Goal: Contribute content

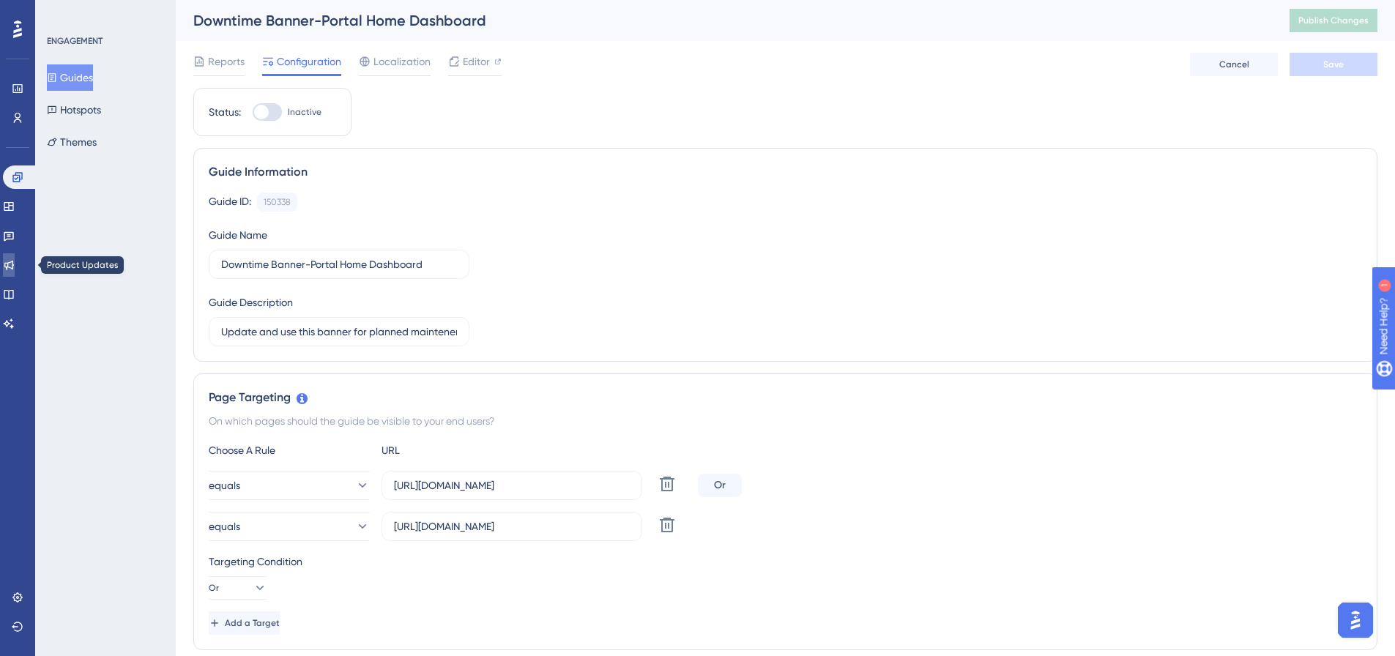
click at [15, 255] on link at bounding box center [9, 264] width 12 height 23
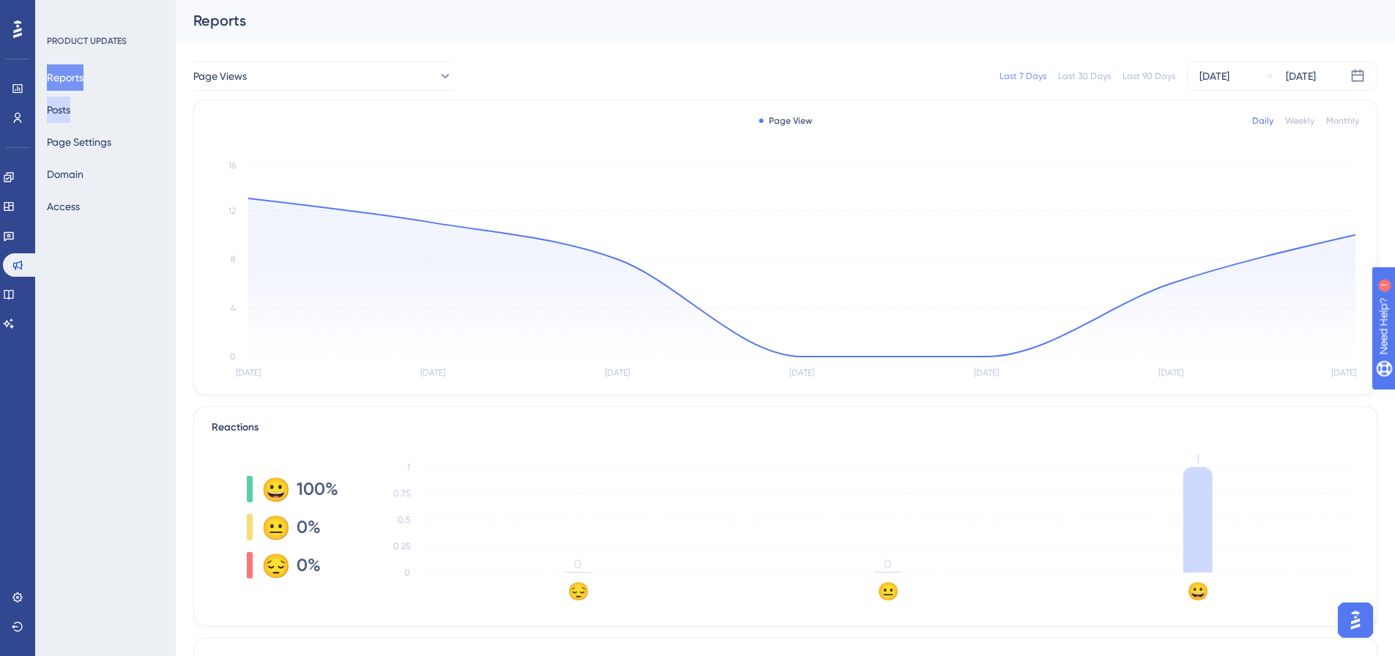
click at [70, 107] on button "Posts" at bounding box center [58, 110] width 23 height 26
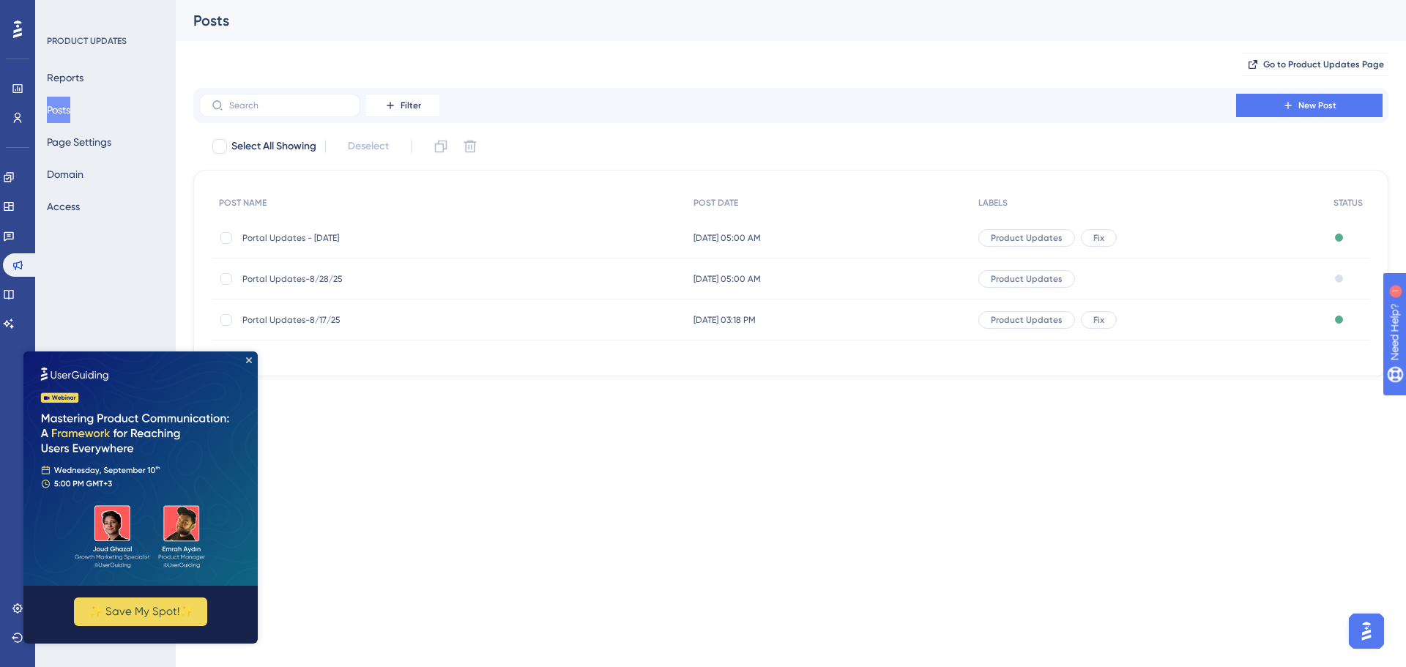
click at [326, 275] on span "Portal Updates-8/28/25" at bounding box center [359, 279] width 234 height 12
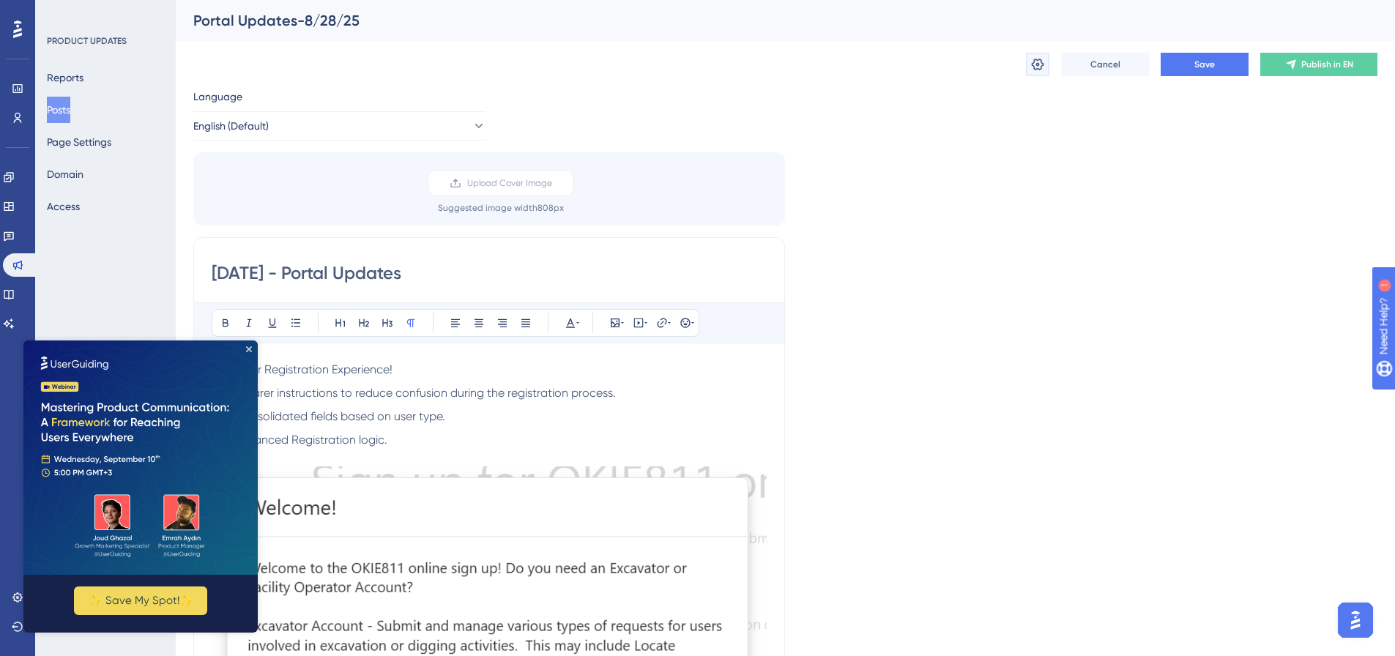
click at [1030, 69] on button at bounding box center [1037, 64] width 23 height 23
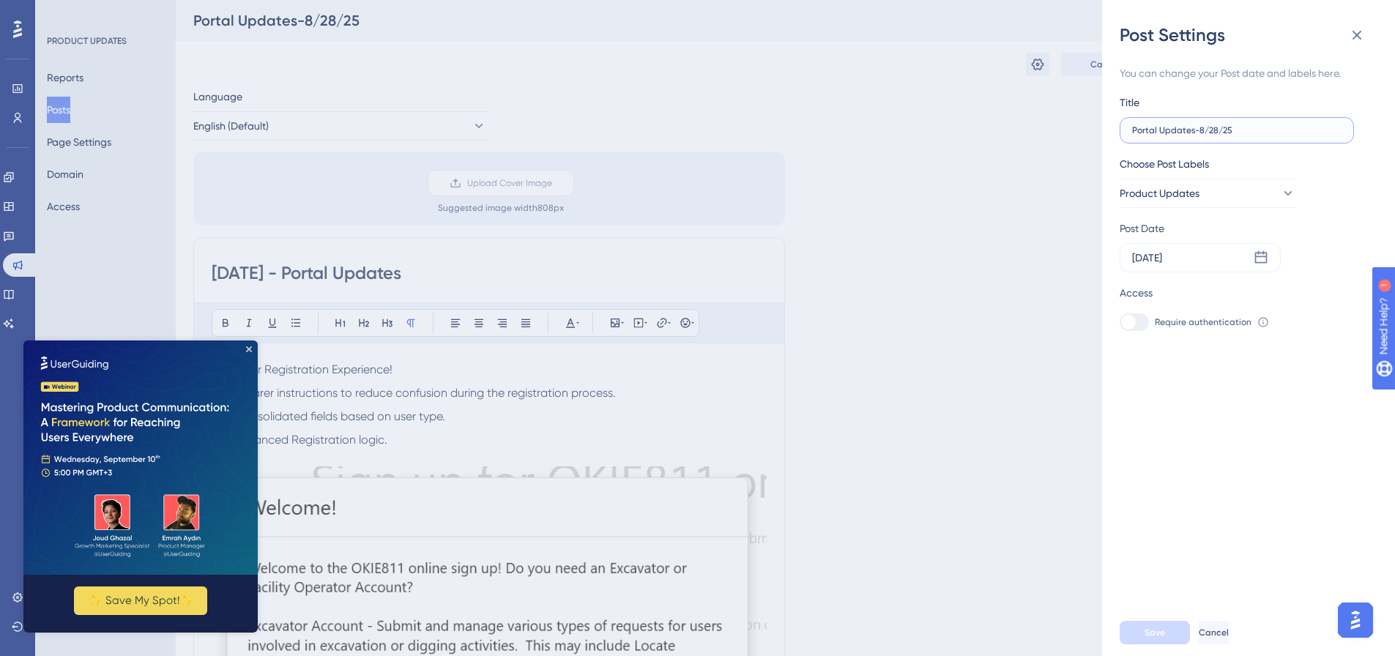
drag, startPoint x: 1218, startPoint y: 127, endPoint x: 1196, endPoint y: 133, distance: 21.8
click at [1196, 133] on input "Portal Updates-8/28/25" at bounding box center [1236, 130] width 209 height 10
type input "Portal Updates-9/3/25"
click at [1200, 199] on span "Product Updates" at bounding box center [1160, 194] width 80 height 18
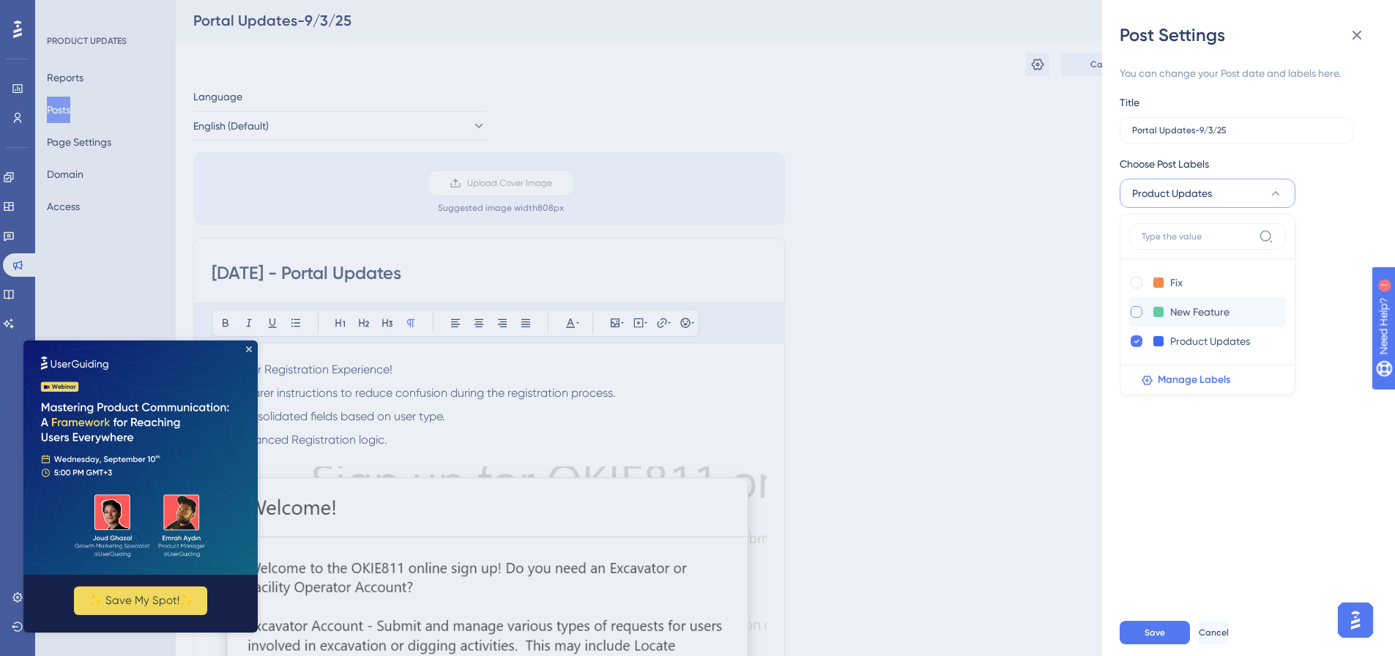
click at [1135, 315] on div at bounding box center [1137, 312] width 12 height 12
checkbox input "true"
click at [1152, 639] on span "Save" at bounding box center [1154, 633] width 21 height 12
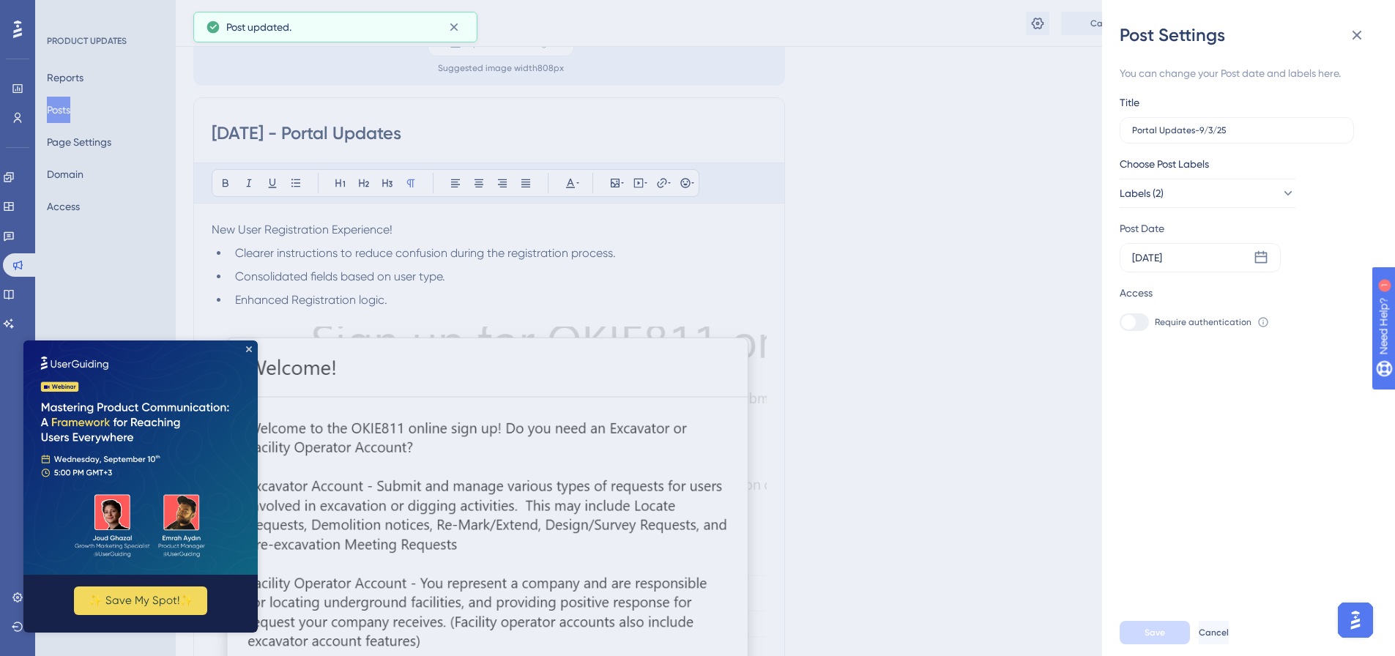
scroll to position [146, 0]
click at [250, 352] on img at bounding box center [140, 457] width 234 height 234
drag, startPoint x: 250, startPoint y: 349, endPoint x: 272, endPoint y: 690, distance: 341.2
click at [250, 349] on icon "Close Preview" at bounding box center [249, 349] width 6 height 6
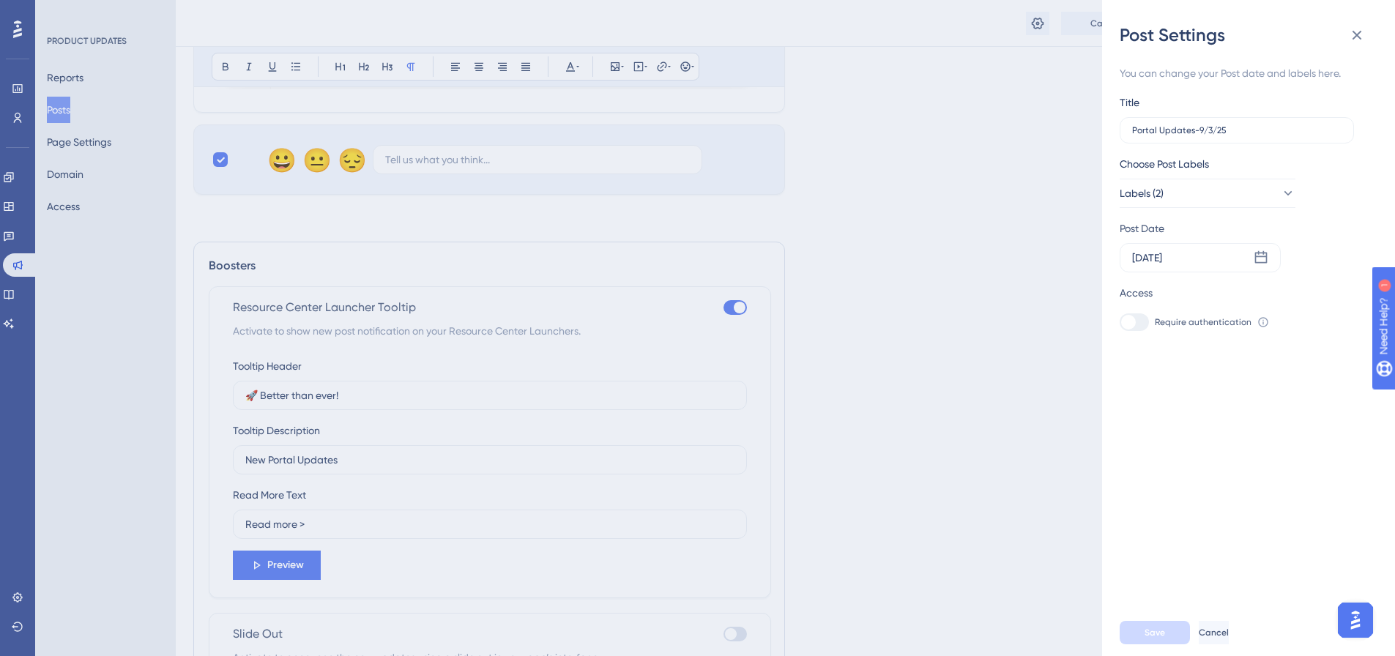
scroll to position [931, 0]
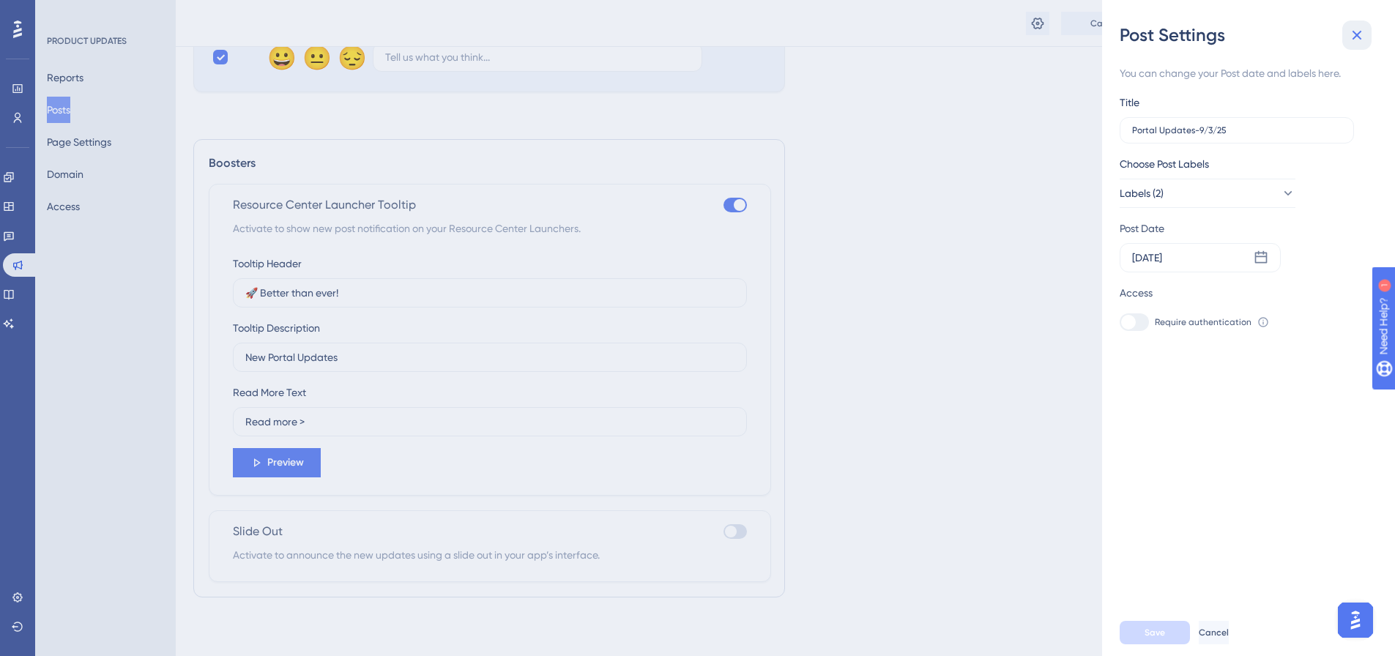
click at [1356, 29] on icon at bounding box center [1357, 35] width 18 height 18
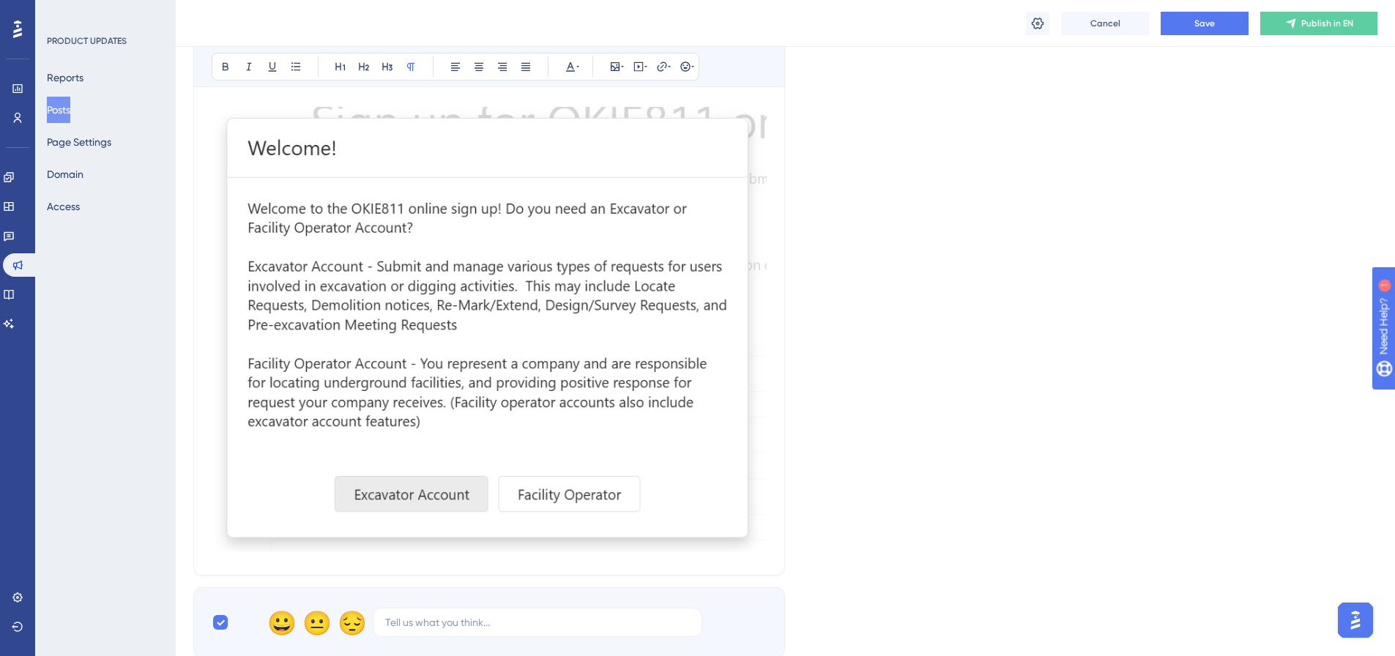
scroll to position [220, 0]
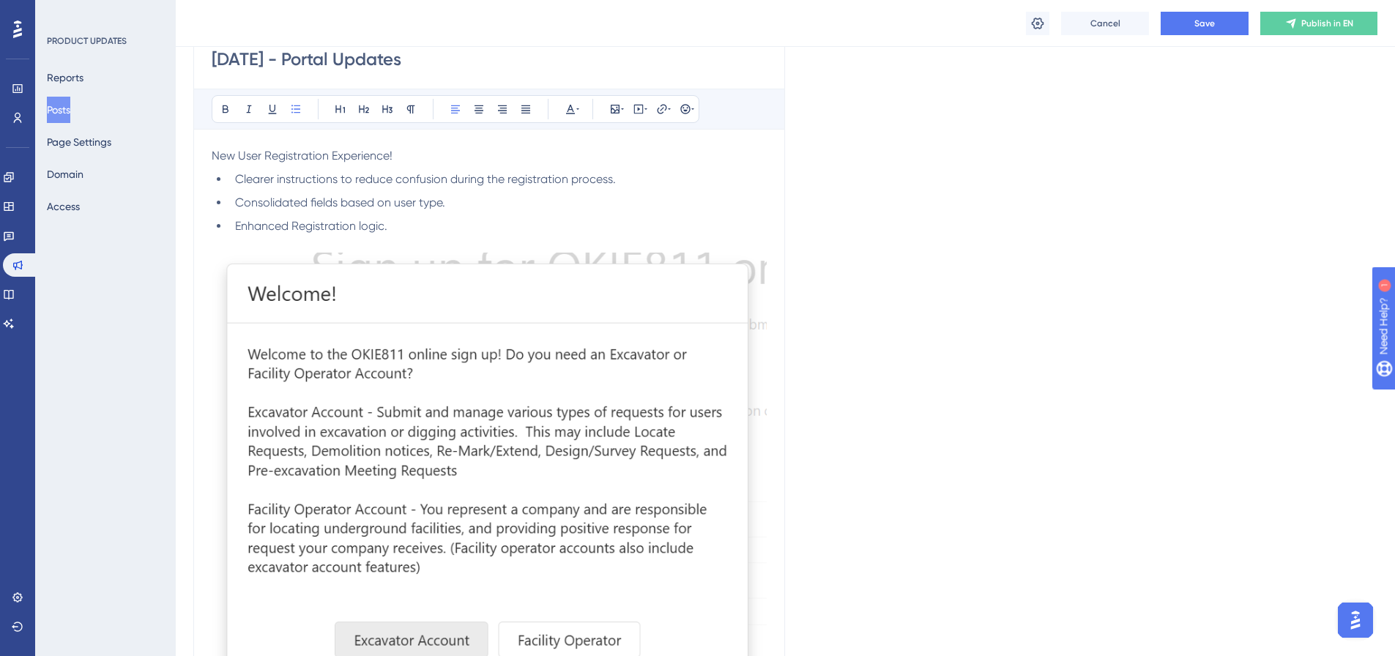
click at [407, 221] on li "Enhanced Registration logic." at bounding box center [497, 226] width 537 height 18
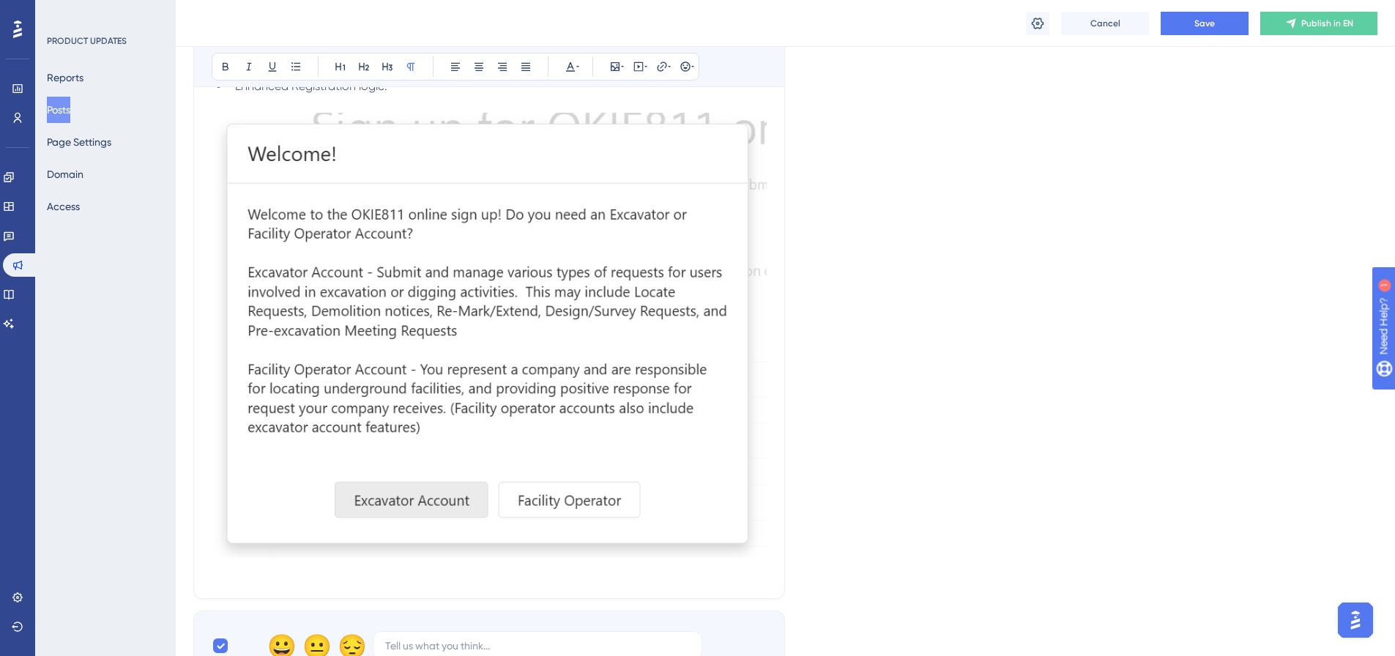
scroll to position [193, 0]
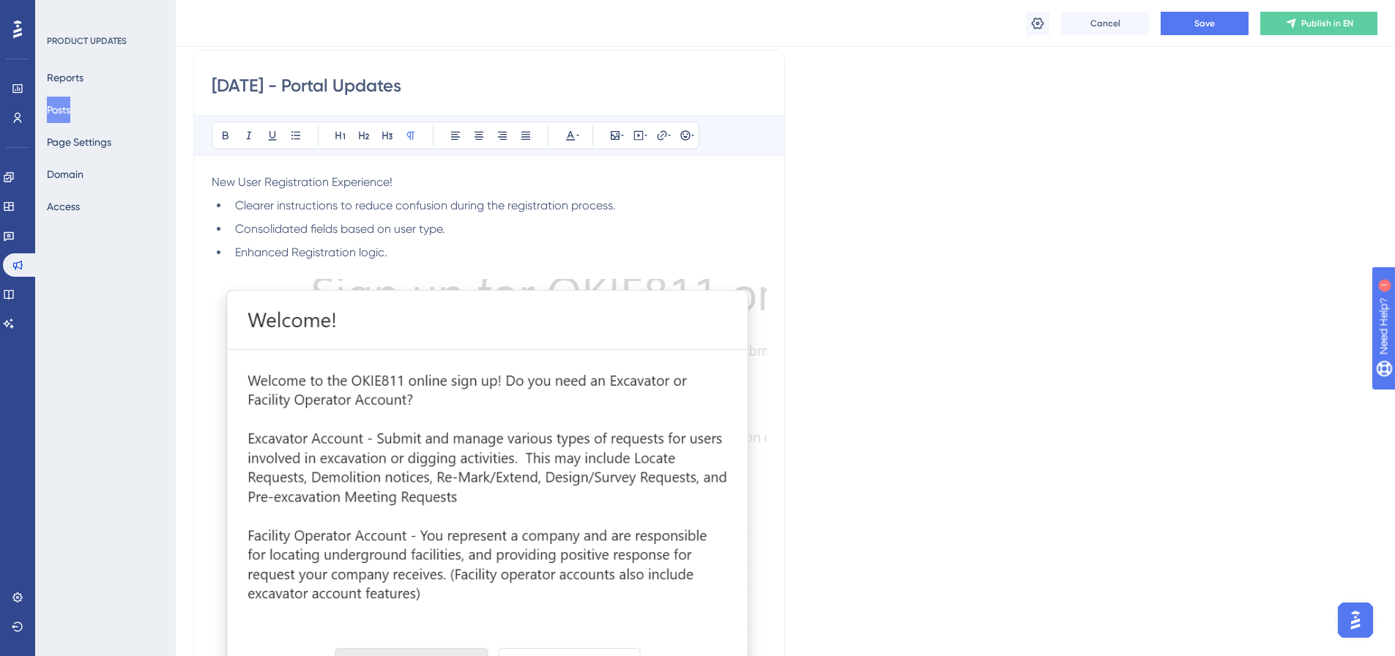
click at [212, 180] on span "New User Registration Experience!" at bounding box center [302, 182] width 181 height 14
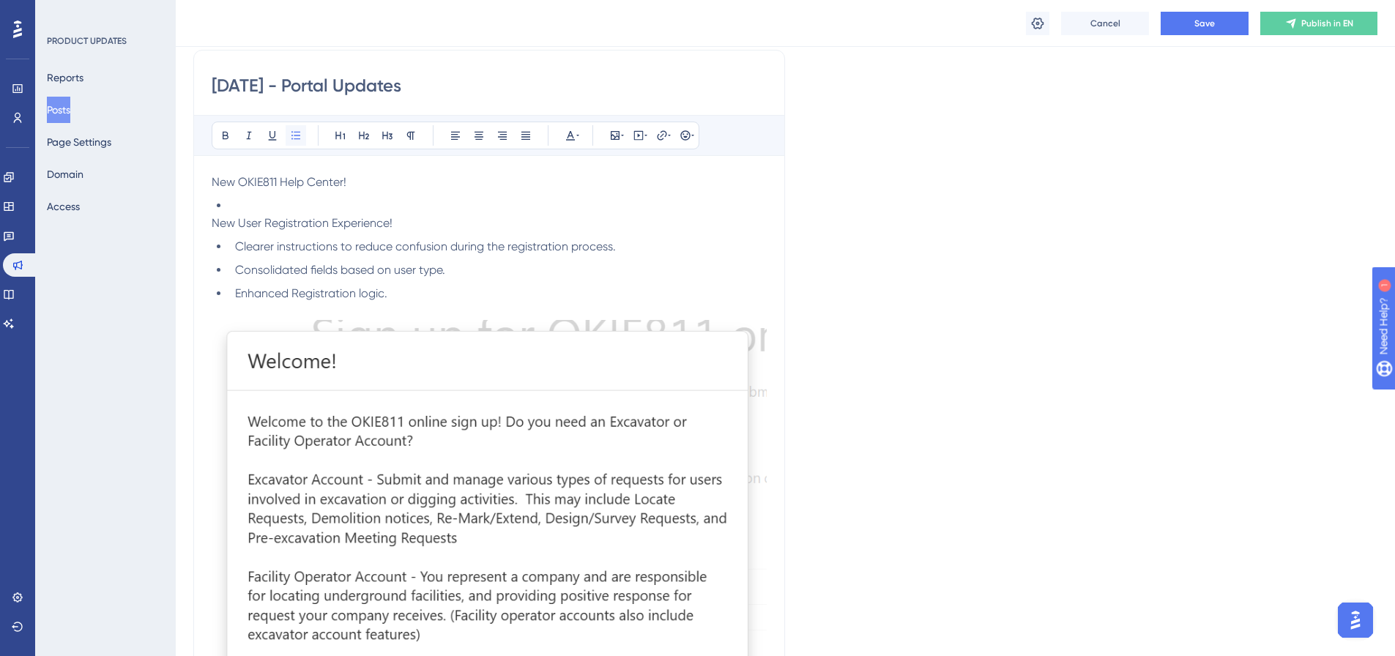
click at [298, 136] on icon at bounding box center [296, 136] width 12 height 12
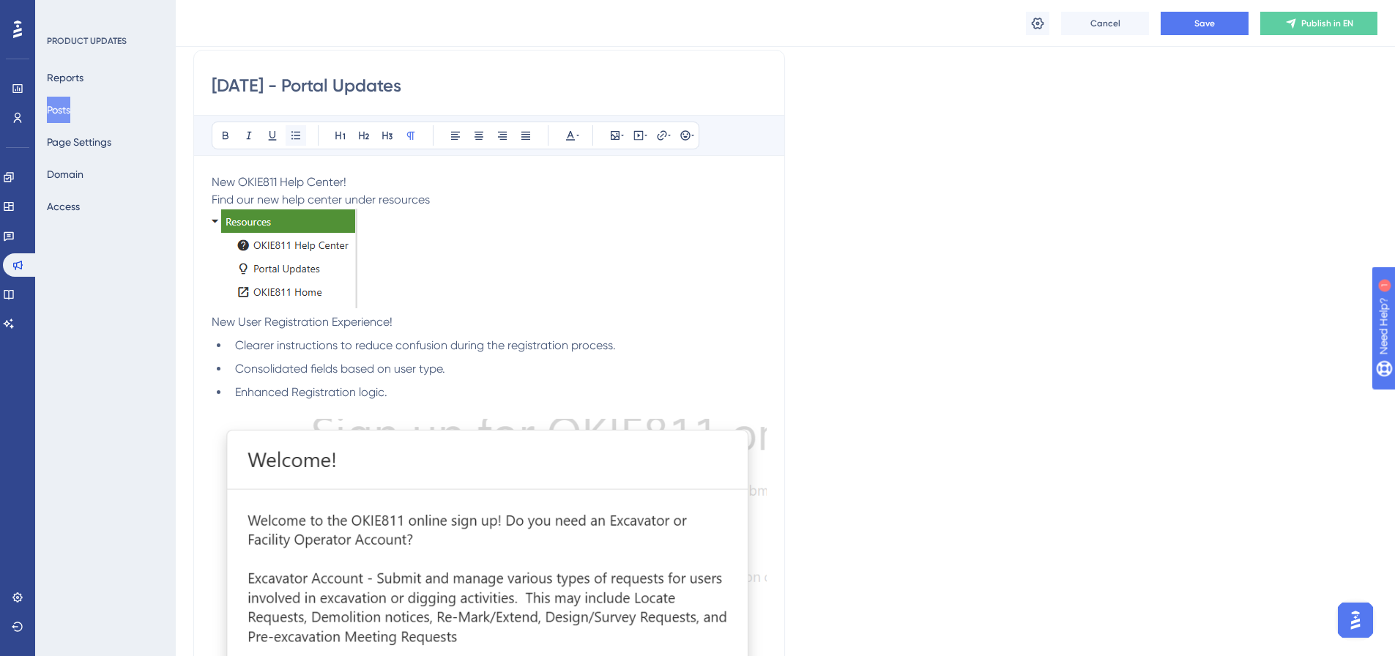
click at [291, 134] on icon at bounding box center [296, 136] width 12 height 12
click at [382, 299] on p at bounding box center [489, 261] width 555 height 105
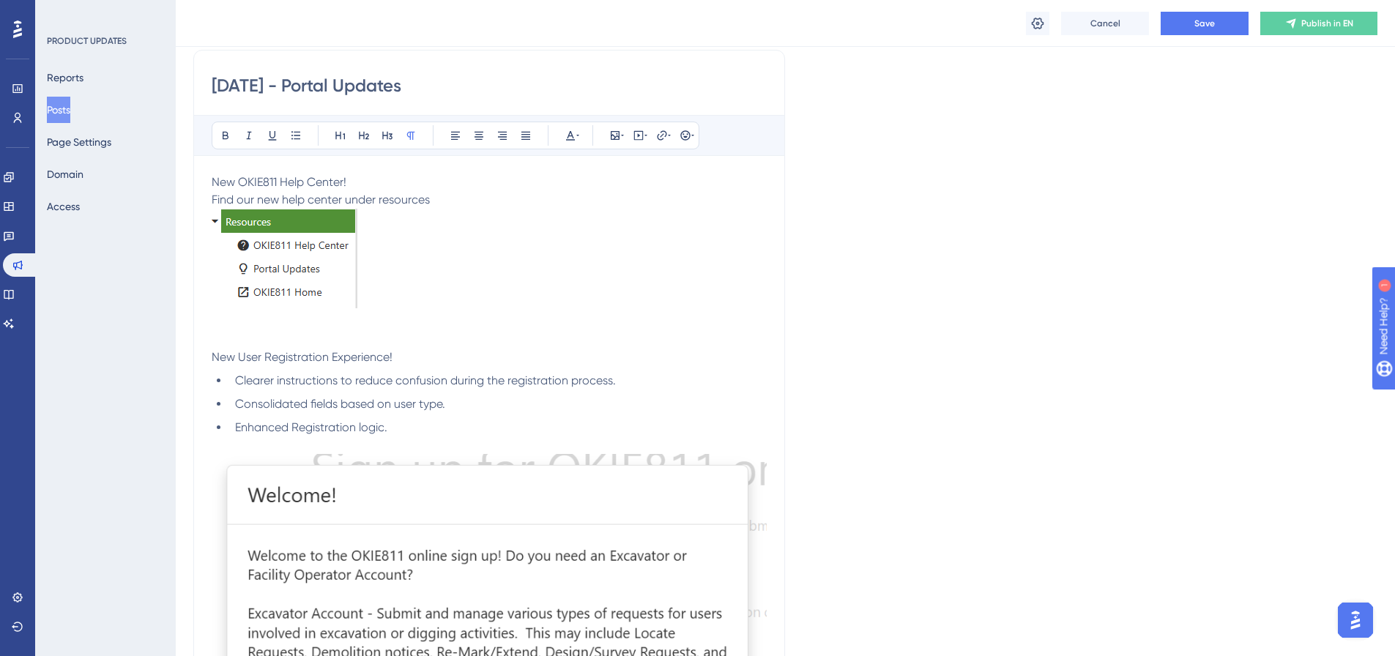
scroll to position [47, 0]
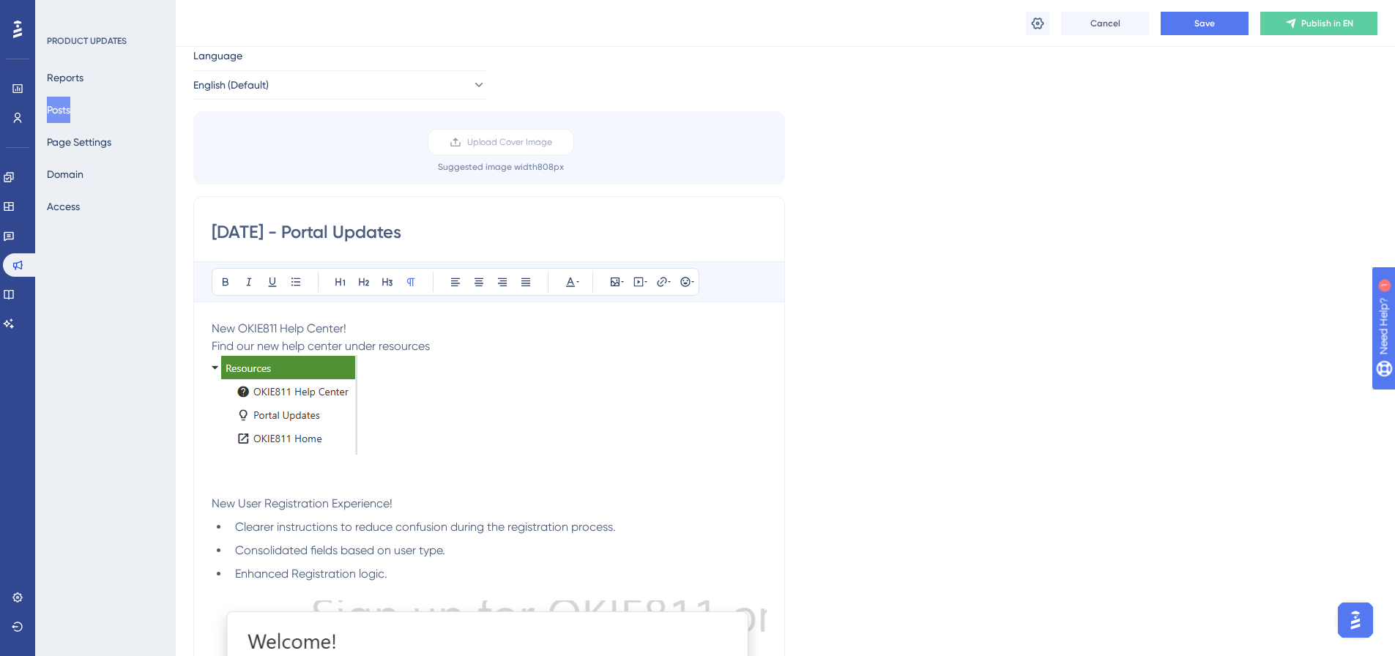
click at [215, 332] on span "New OKIE811 Help Center!" at bounding box center [279, 328] width 135 height 14
click at [213, 348] on span "Find our new help center under resources" at bounding box center [321, 346] width 218 height 14
click at [297, 280] on icon at bounding box center [296, 282] width 12 height 12
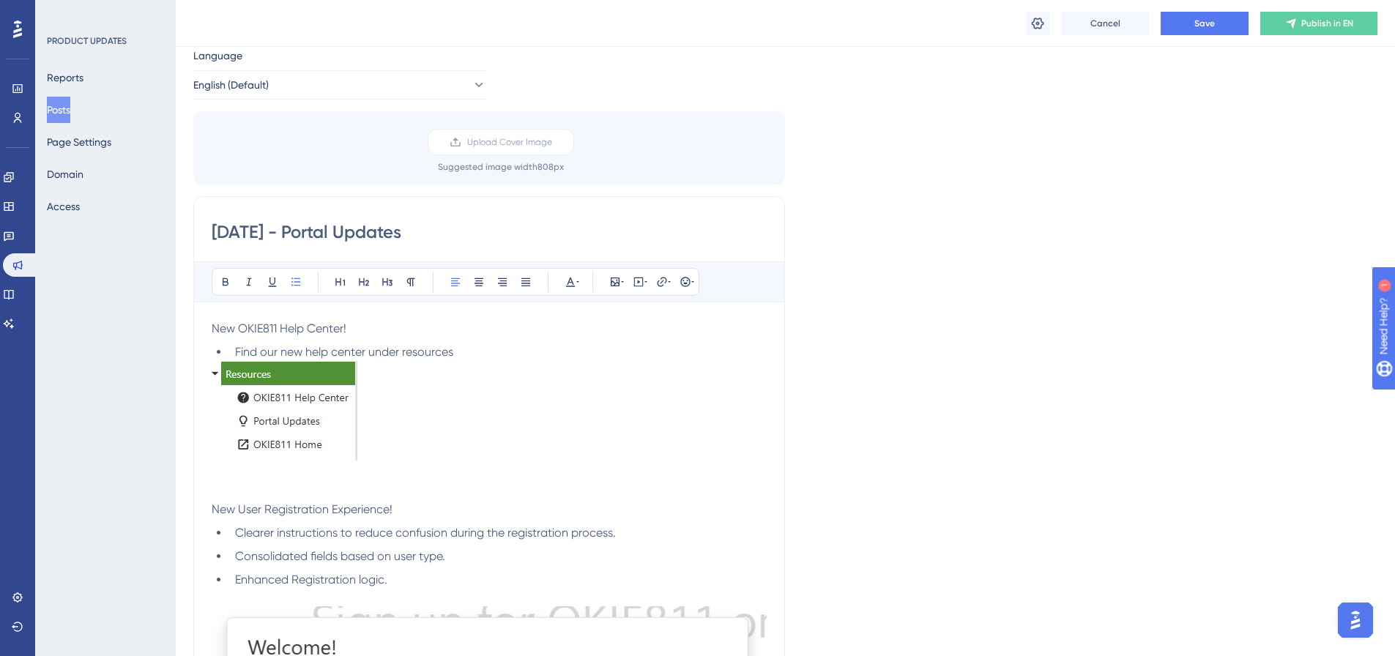
click at [245, 396] on img at bounding box center [285, 411] width 146 height 100
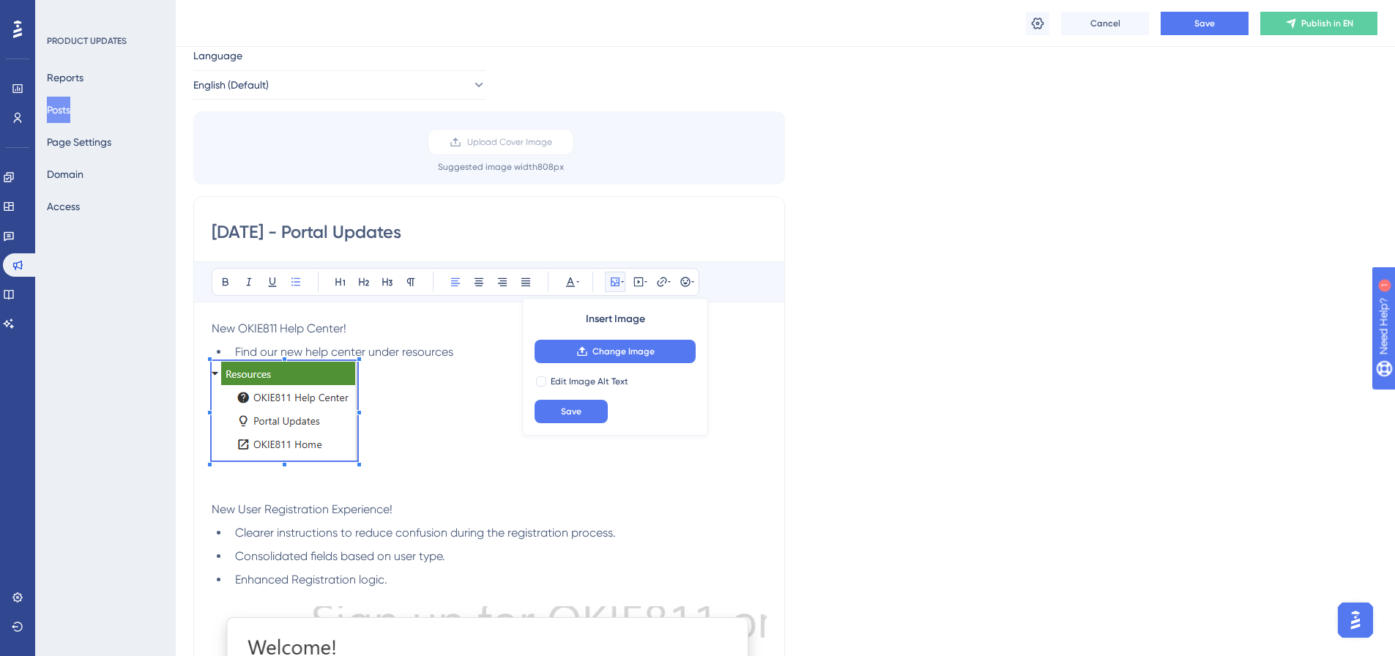
click at [398, 417] on p at bounding box center [489, 413] width 555 height 105
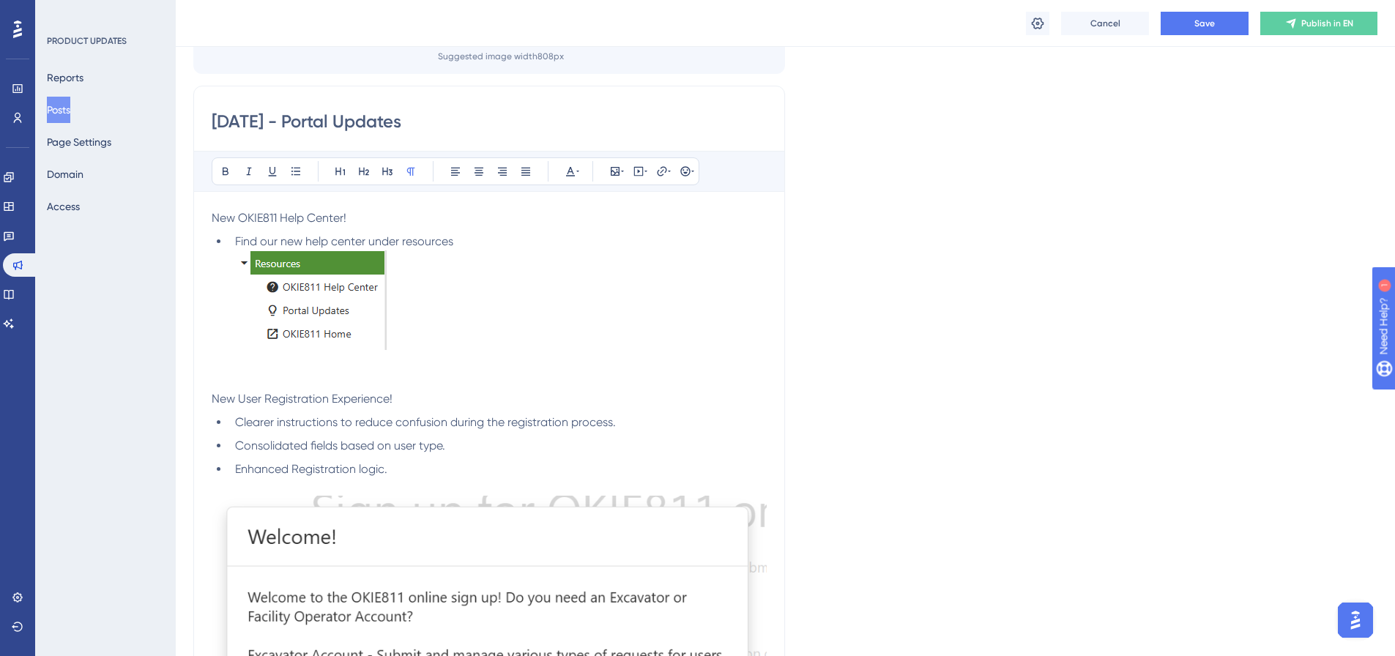
scroll to position [193, 0]
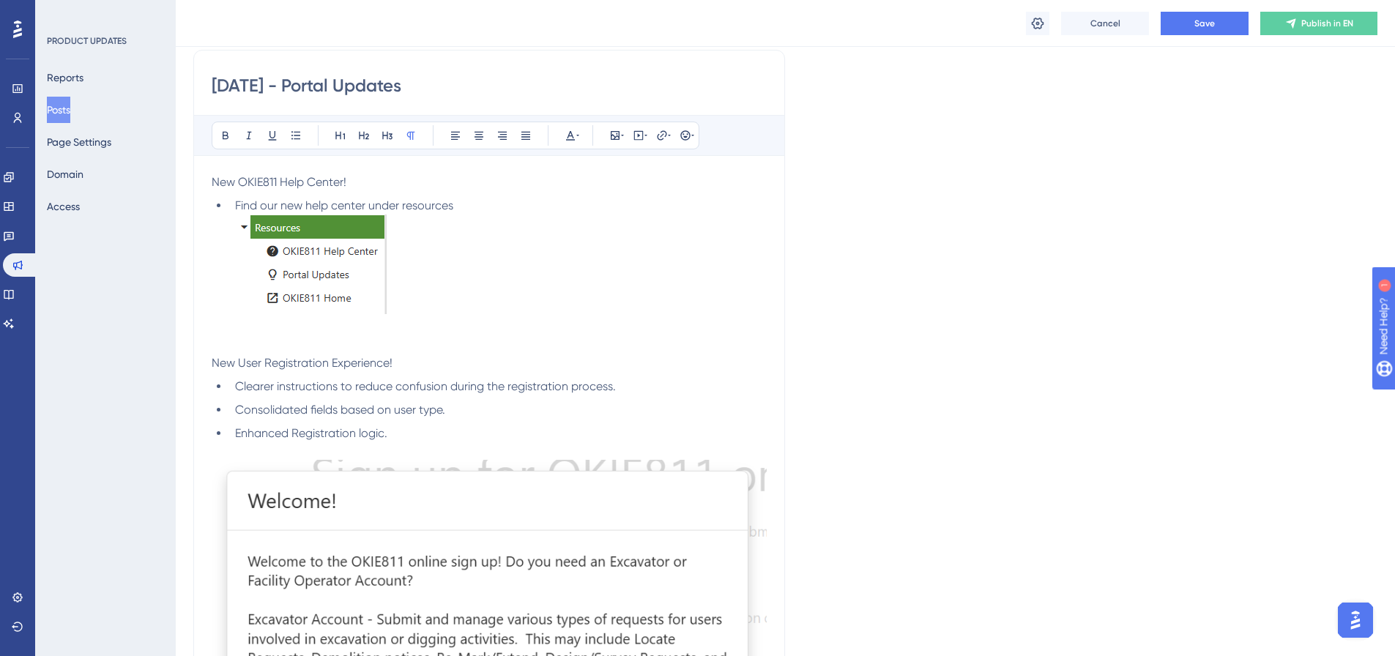
click at [428, 321] on p at bounding box center [489, 328] width 555 height 18
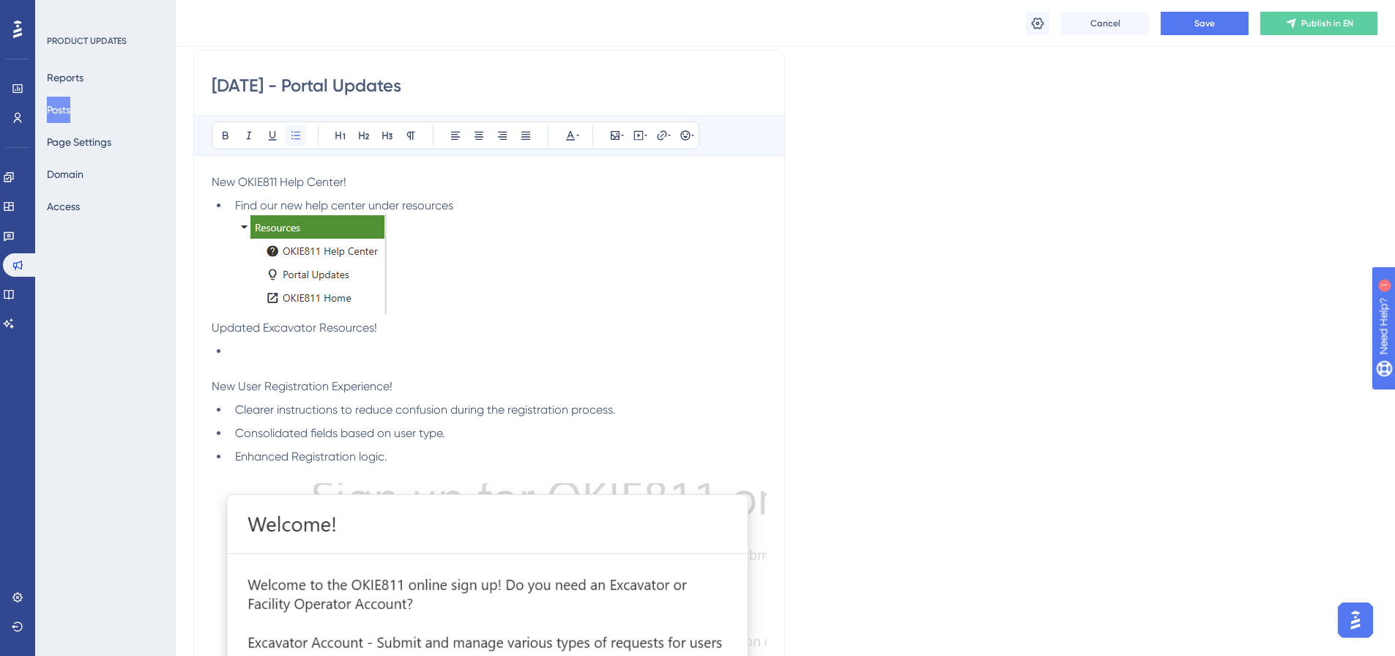
click at [295, 140] on icon at bounding box center [296, 136] width 12 height 12
click at [247, 353] on li at bounding box center [497, 352] width 537 height 18
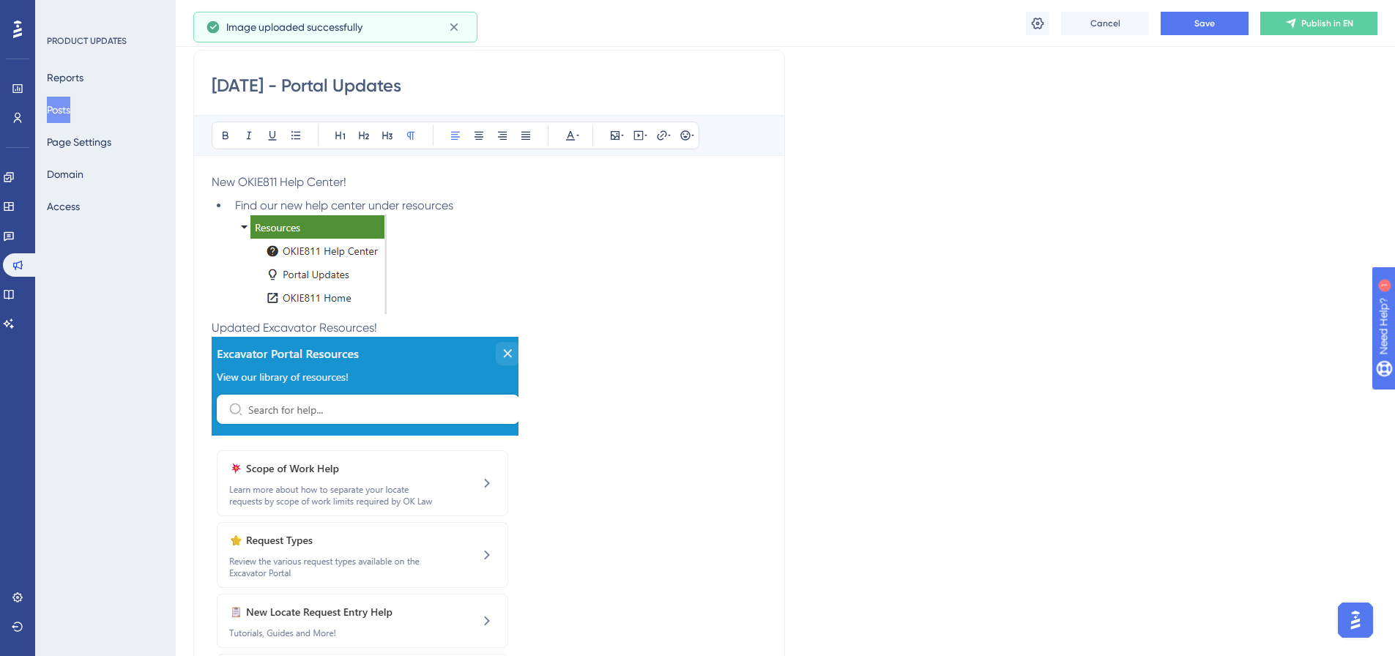
click at [398, 324] on p "Updated Excavator Resources!" at bounding box center [489, 328] width 555 height 18
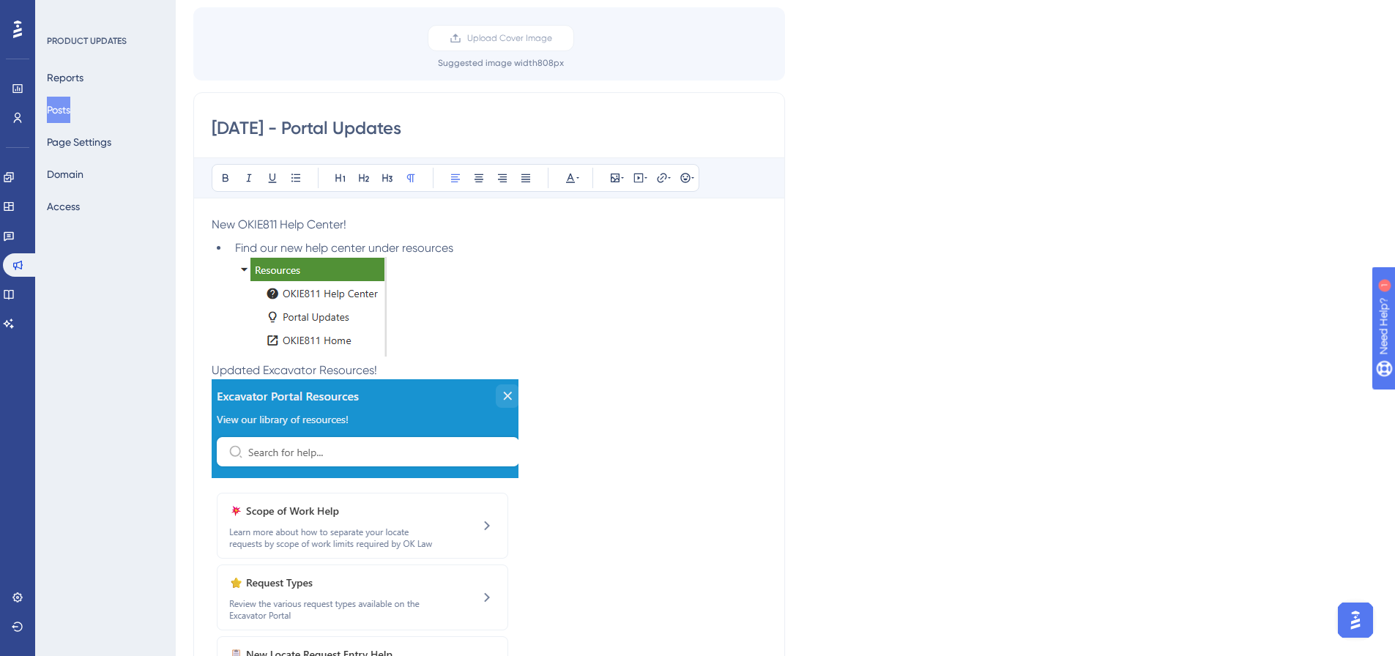
scroll to position [146, 0]
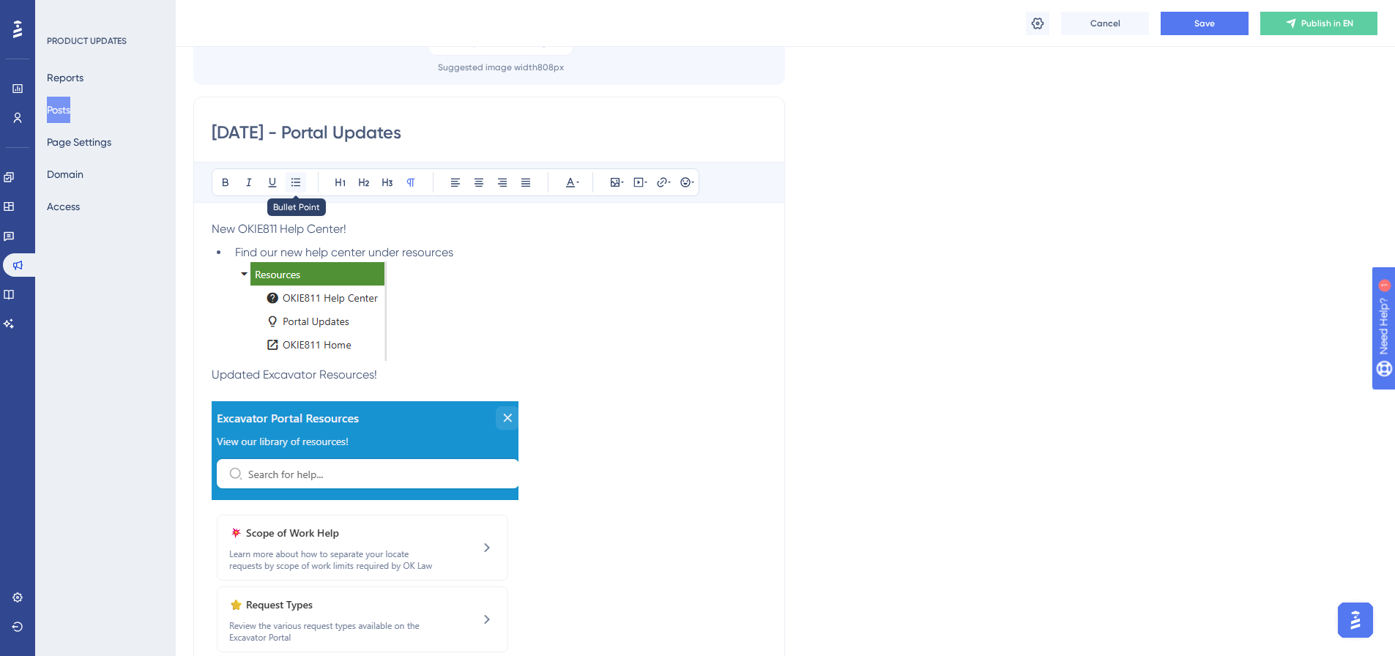
click at [294, 179] on icon at bounding box center [295, 182] width 9 height 8
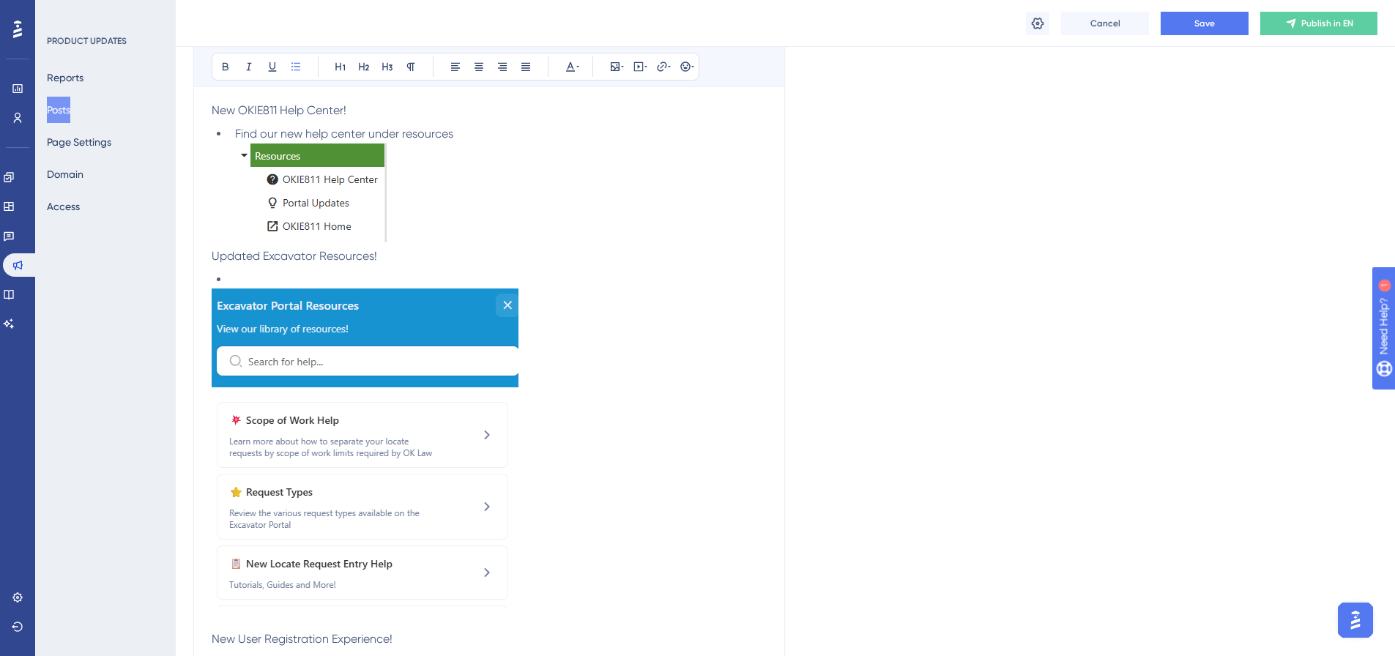
scroll to position [220, 0]
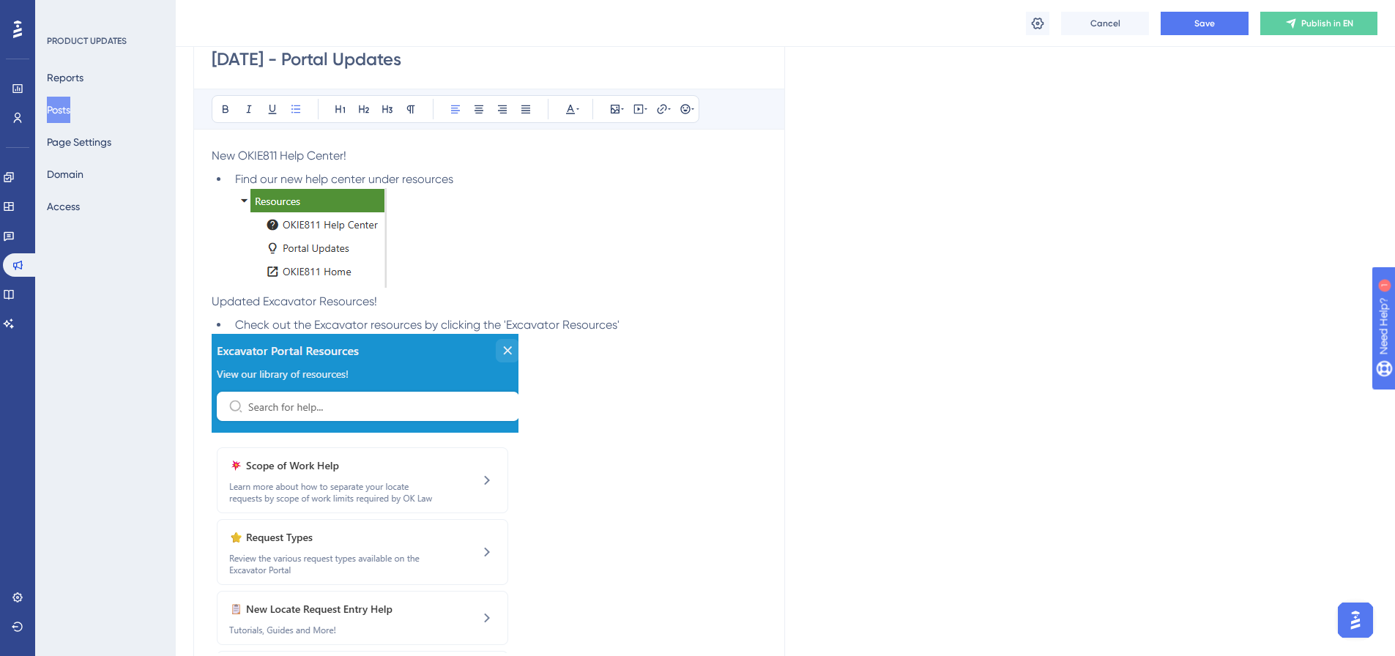
click at [502, 324] on span "Check out the Excavator resources by clicking the 'Excavator Resources'" at bounding box center [427, 325] width 384 height 14
click at [676, 322] on li "Check out the Excavator resources by clicking the blue 'Excavator Resources'" at bounding box center [497, 325] width 537 height 18
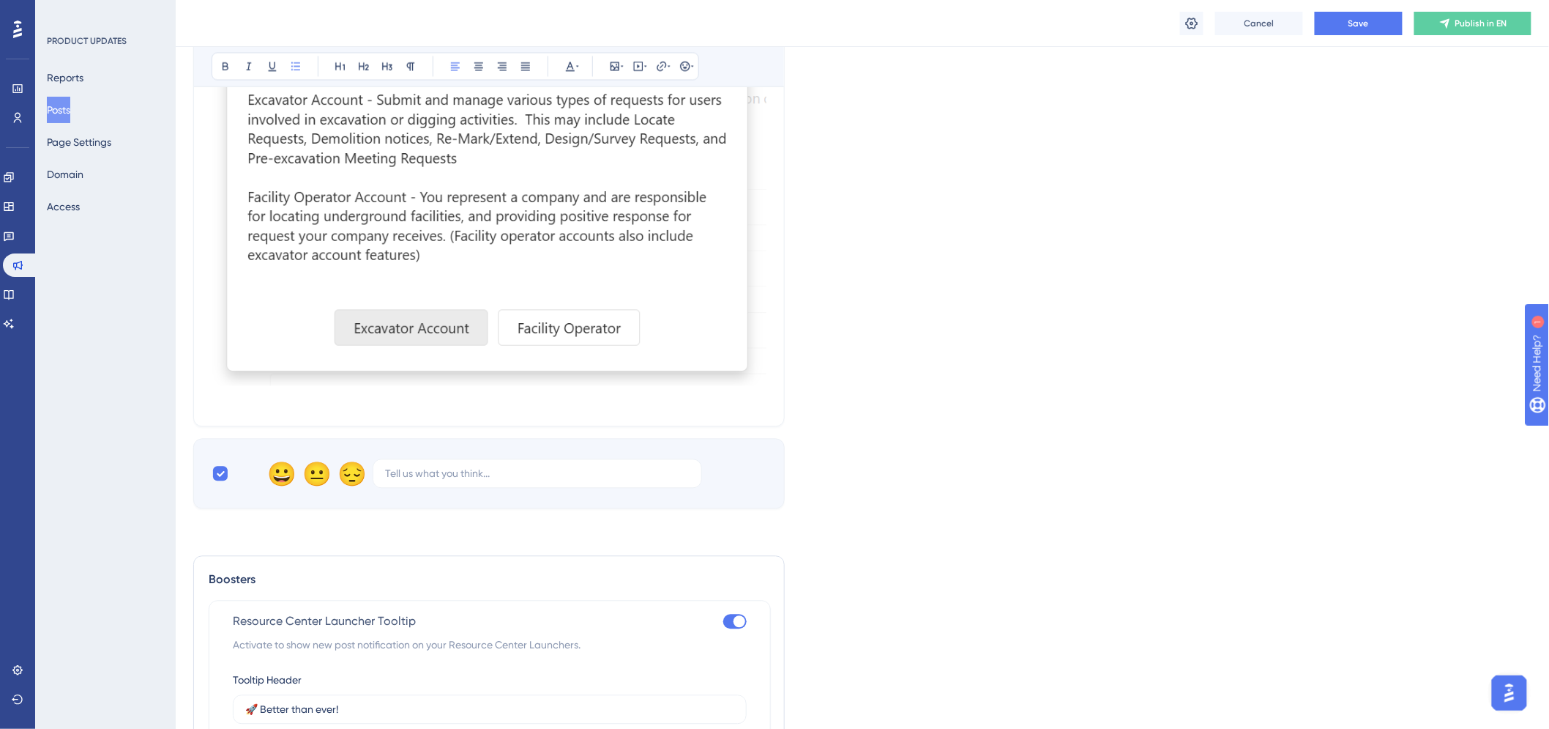
scroll to position [1016, 0]
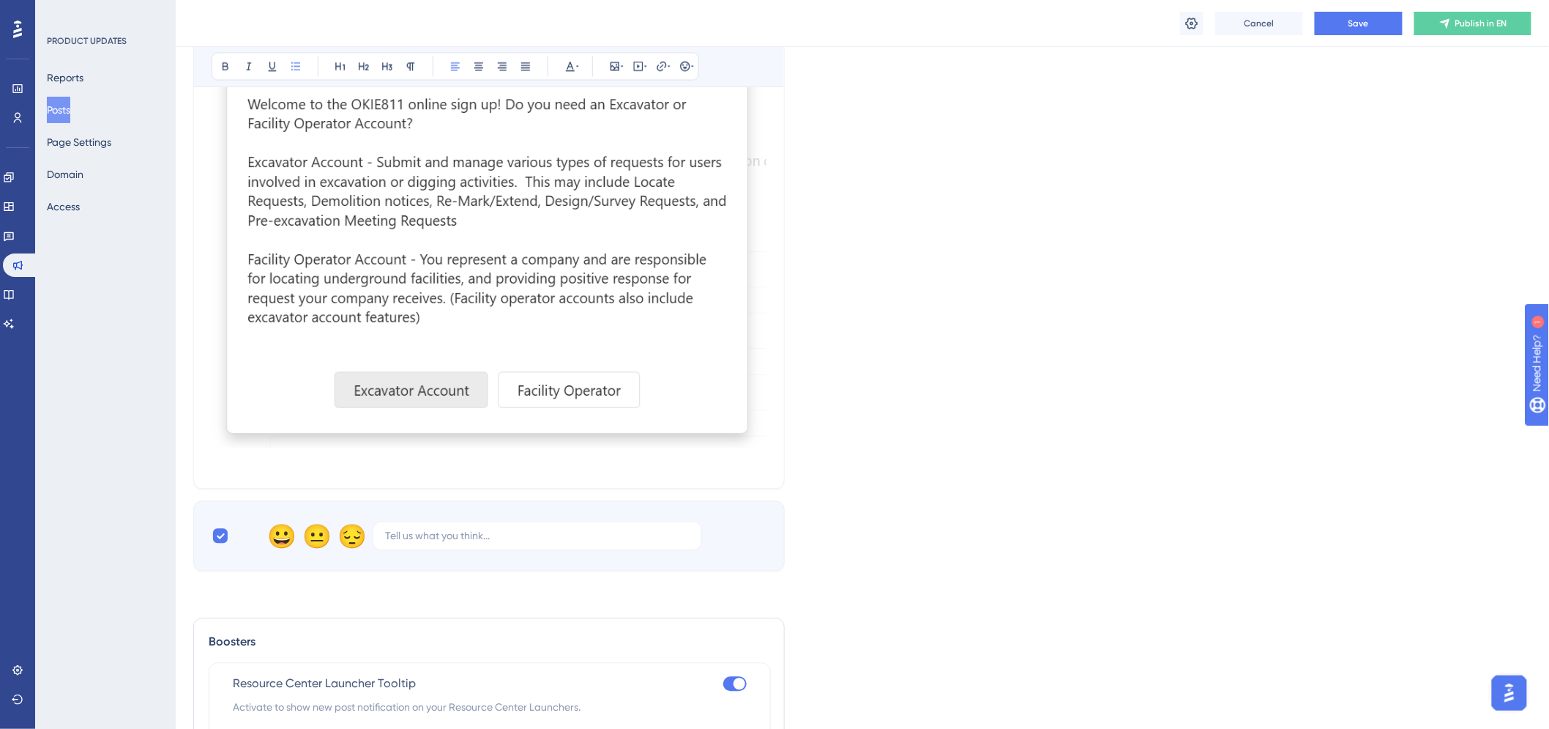
click at [557, 465] on p at bounding box center [489, 462] width 555 height 18
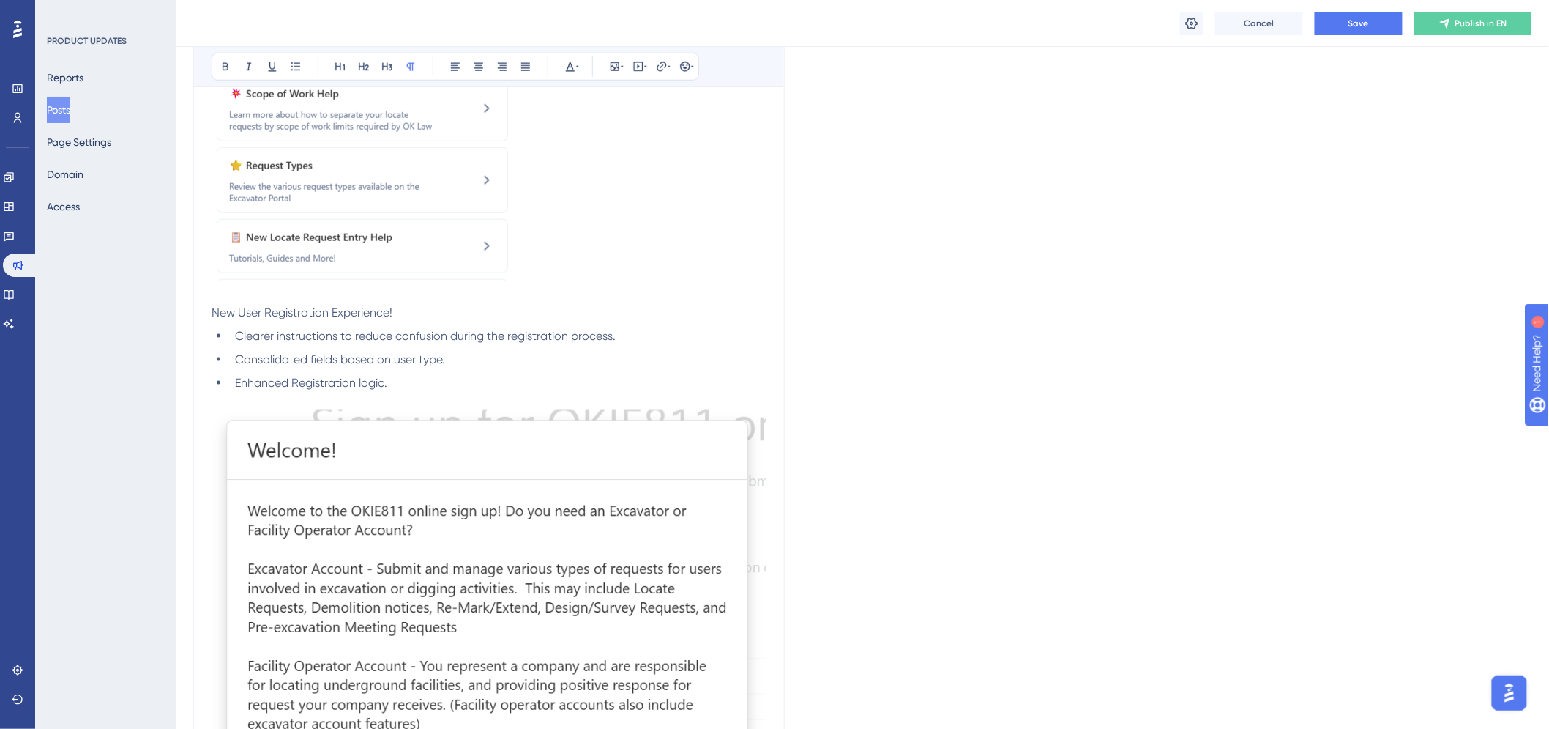
scroll to position [1097, 0]
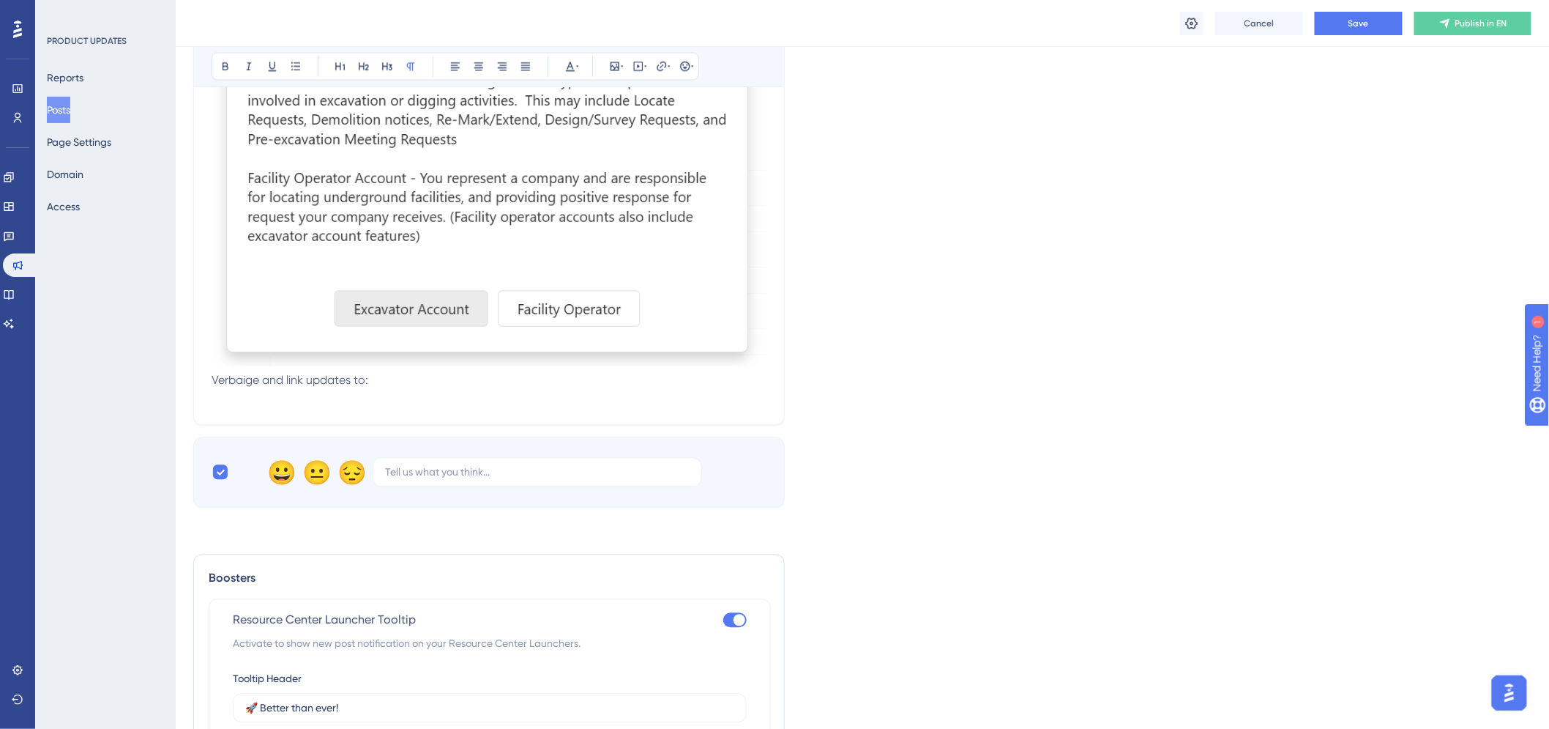
click at [225, 377] on span "Verbaige and link updates to:" at bounding box center [290, 380] width 157 height 14
click at [275, 404] on p at bounding box center [489, 399] width 555 height 18
click at [302, 63] on button at bounding box center [296, 66] width 21 height 21
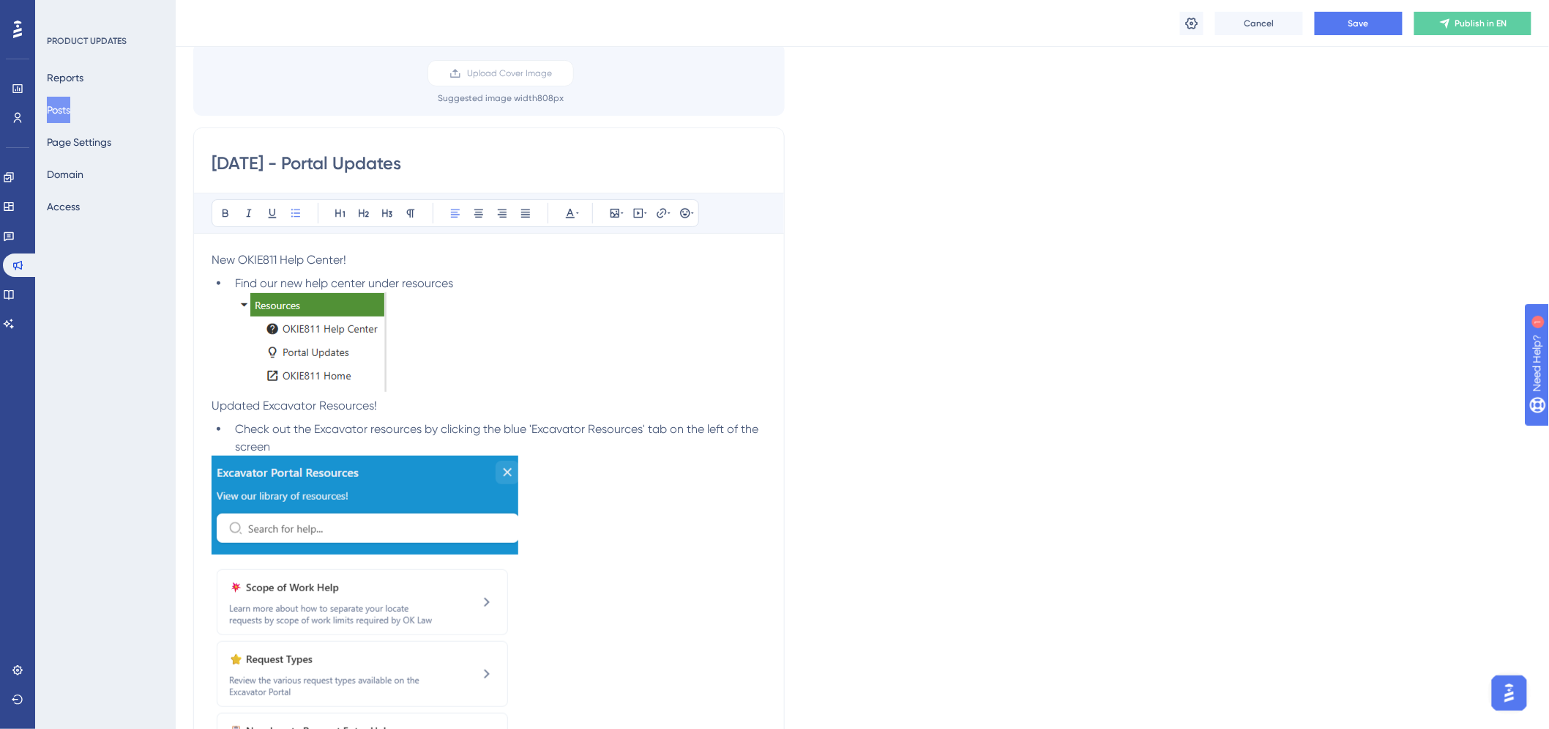
scroll to position [325, 0]
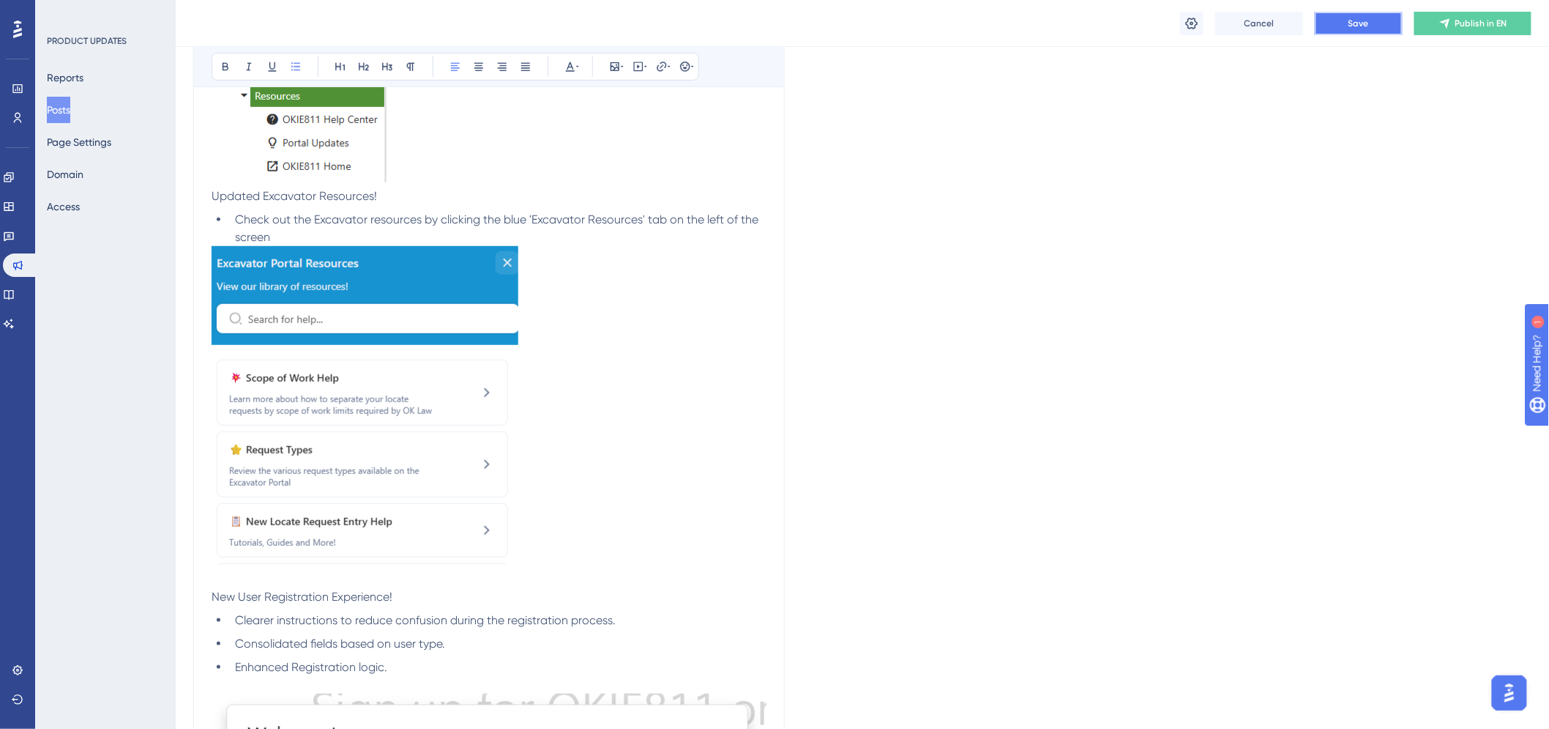
click at [1371, 25] on button "Save" at bounding box center [1359, 23] width 88 height 23
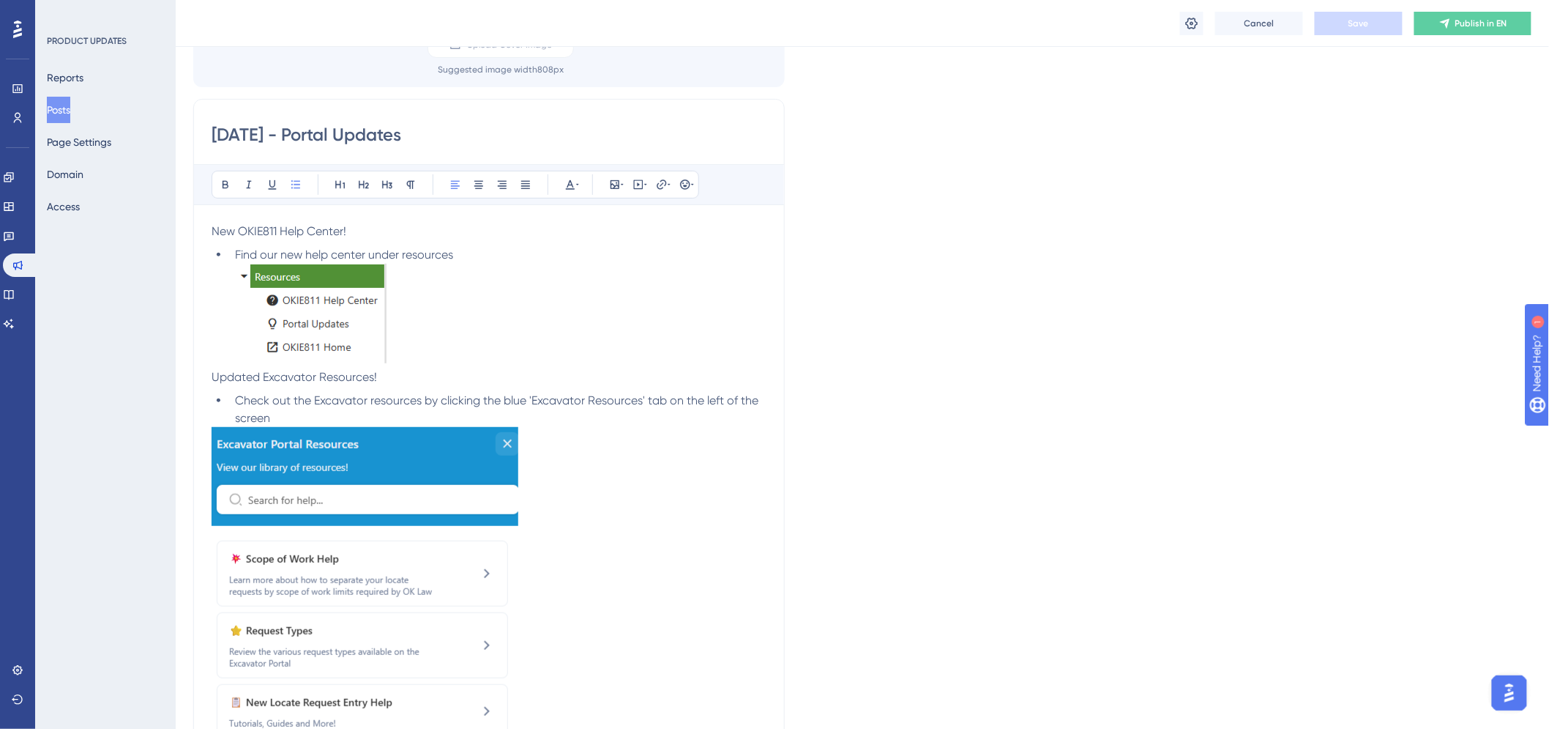
scroll to position [0, 0]
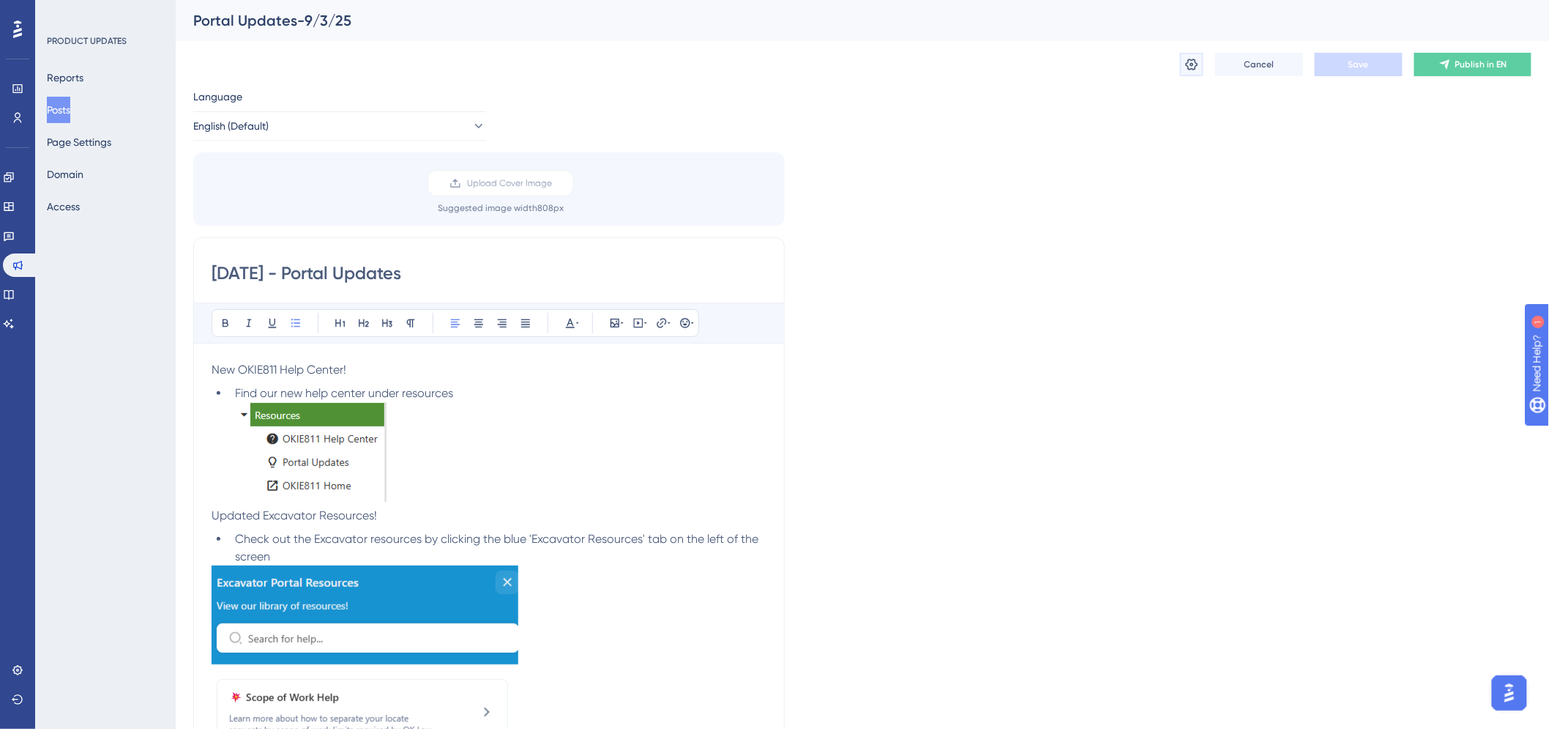
click at [1189, 69] on icon at bounding box center [1192, 65] width 12 height 12
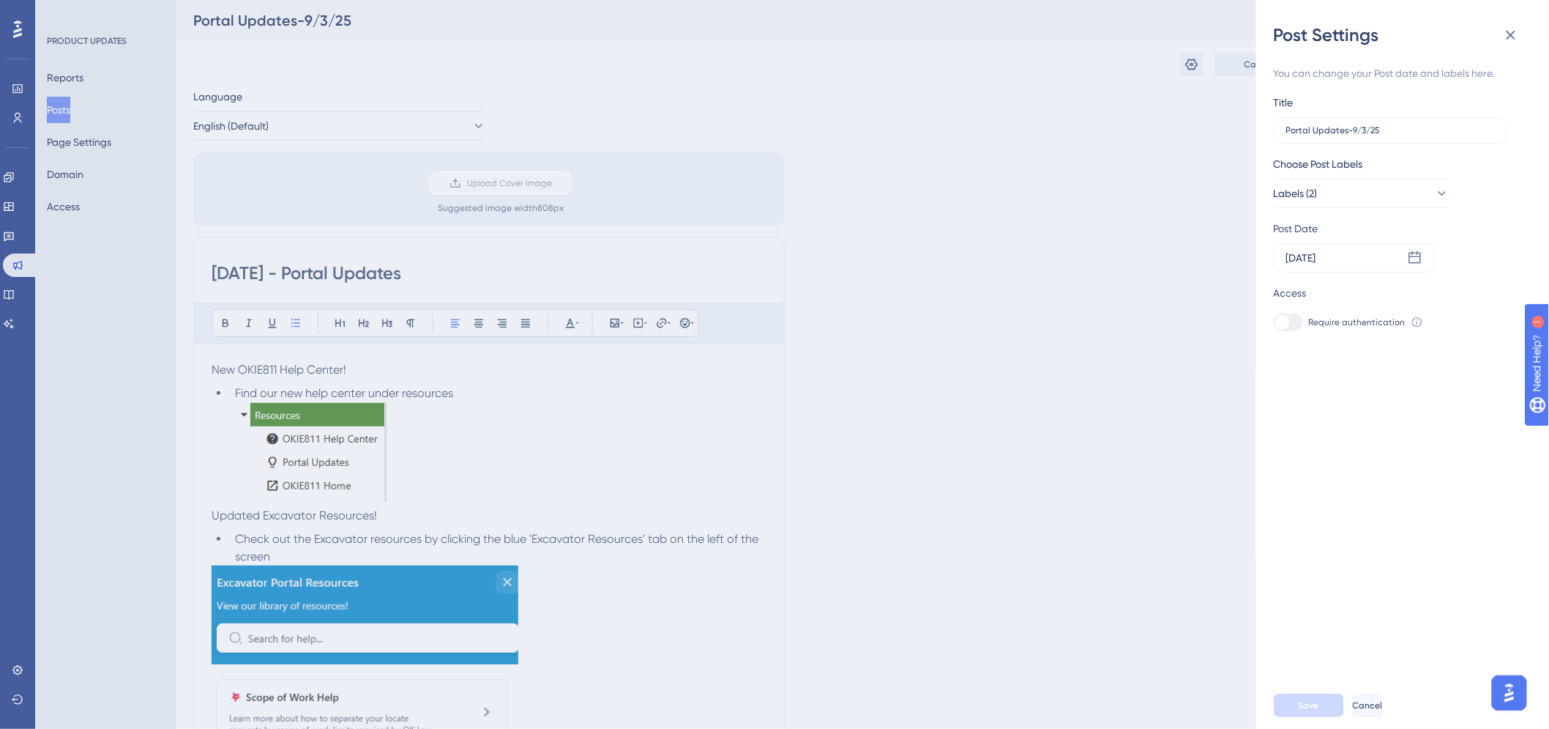
click at [1155, 390] on div "Post Settings You can change your Post date and labels here. Title Portal Updat…" at bounding box center [774, 364] width 1549 height 729
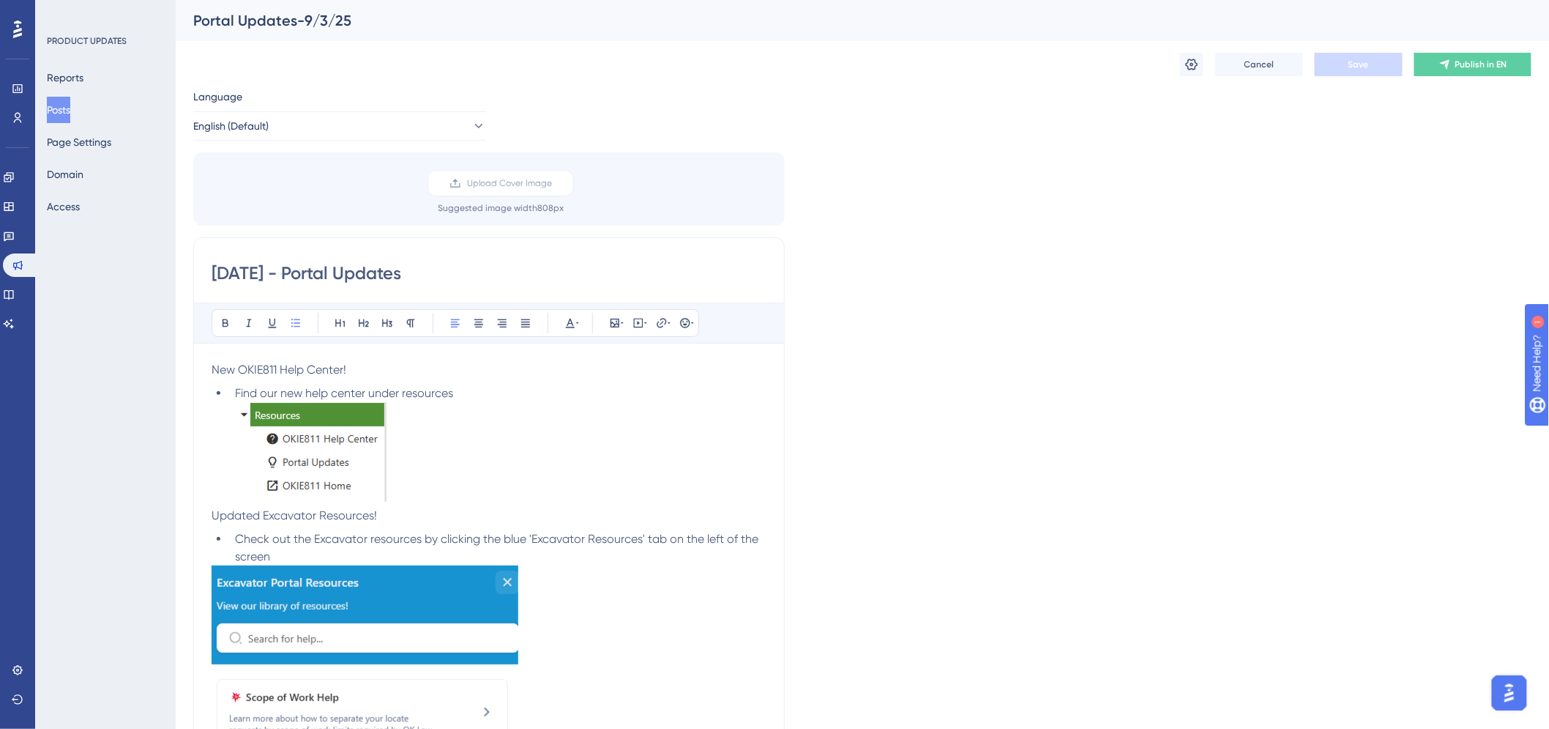
click at [242, 273] on input "[DATE] - Portal Updates" at bounding box center [489, 272] width 555 height 23
type input "[DATE] - Portal Updates"
click at [1358, 72] on button "Save" at bounding box center [1359, 64] width 88 height 23
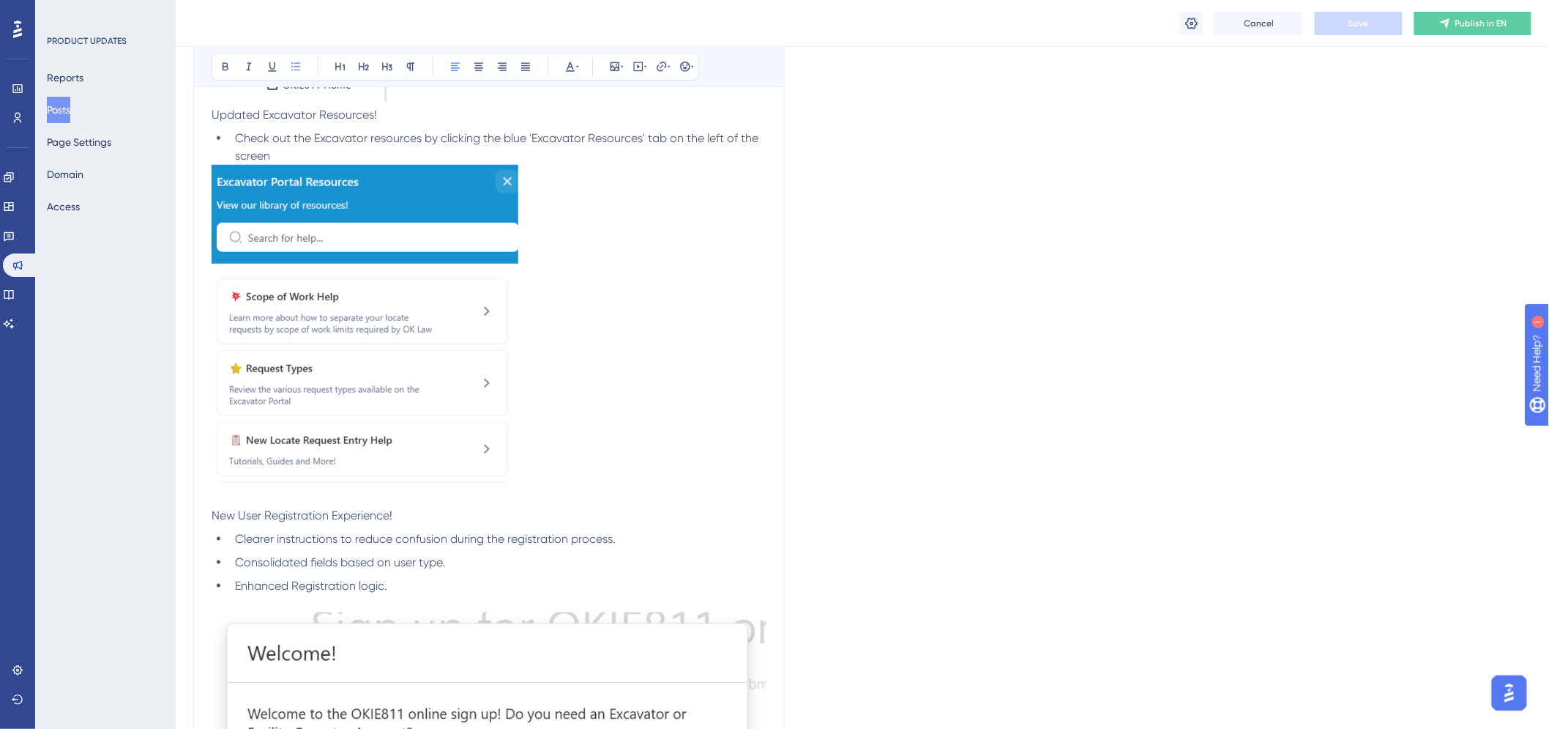
scroll to position [81, 0]
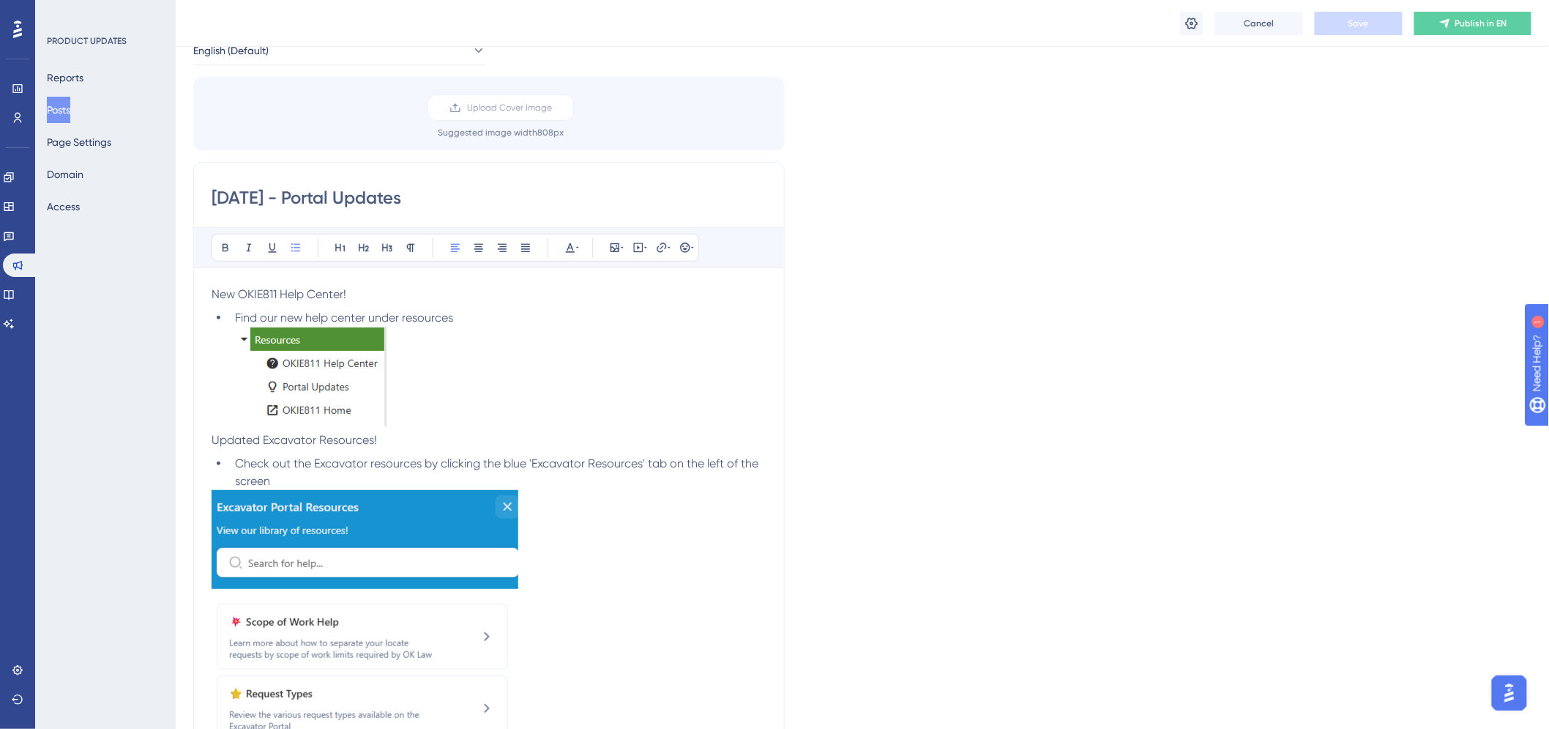
click at [484, 318] on li "Find our new help center under resources" at bounding box center [497, 318] width 537 height 18
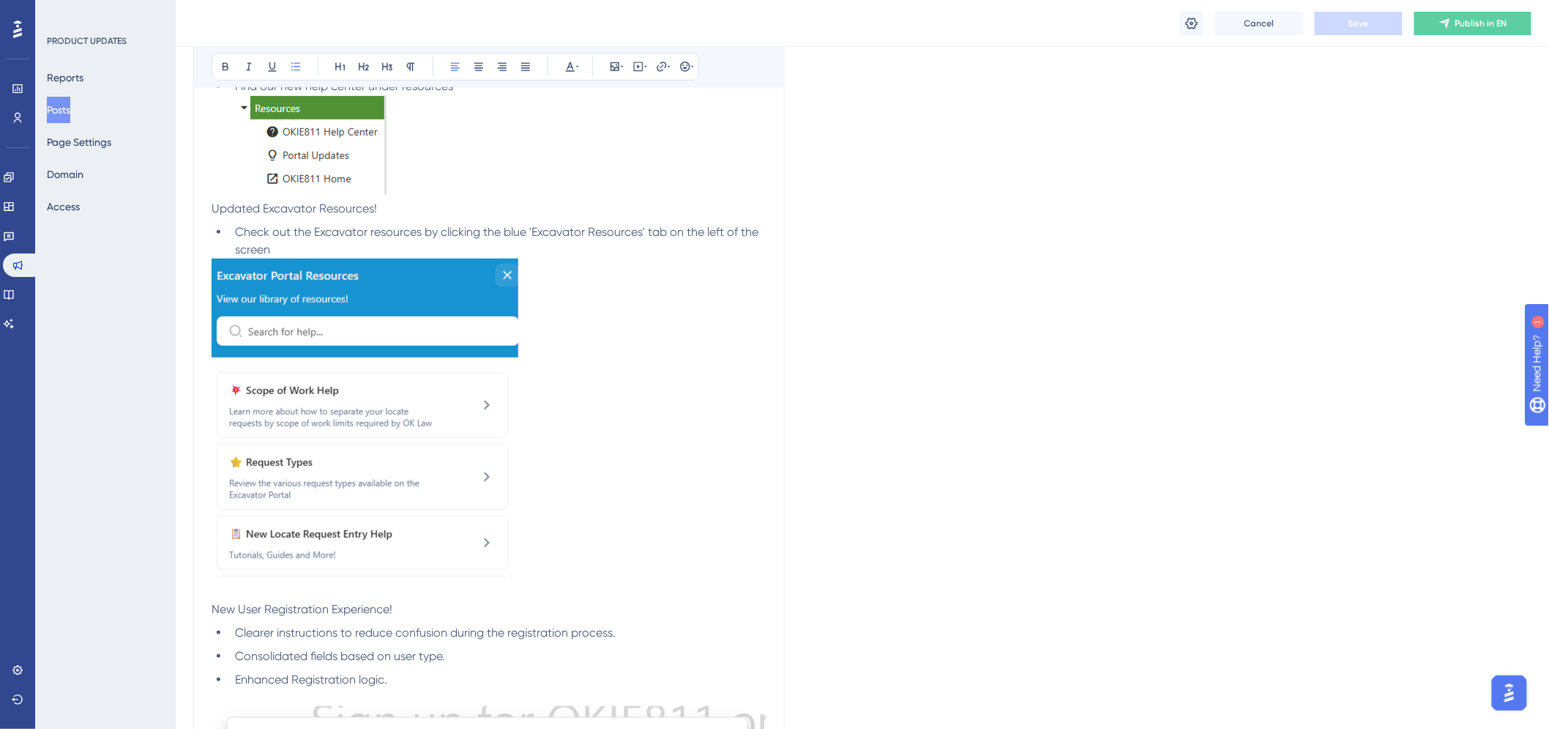
scroll to position [163, 0]
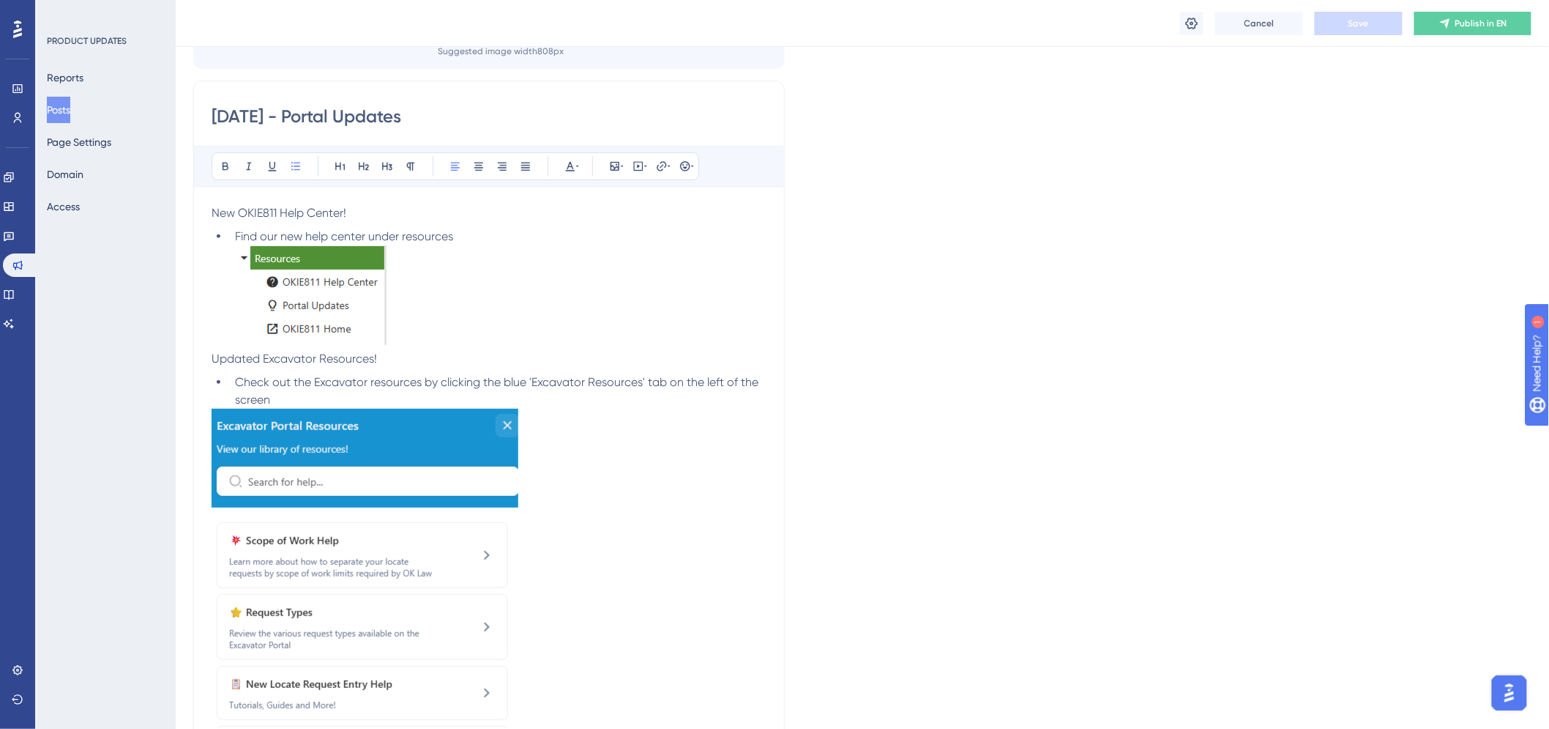
drag, startPoint x: 456, startPoint y: 235, endPoint x: 469, endPoint y: 245, distance: 16.1
click at [463, 239] on li "Find our new help center under resources" at bounding box center [497, 237] width 537 height 18
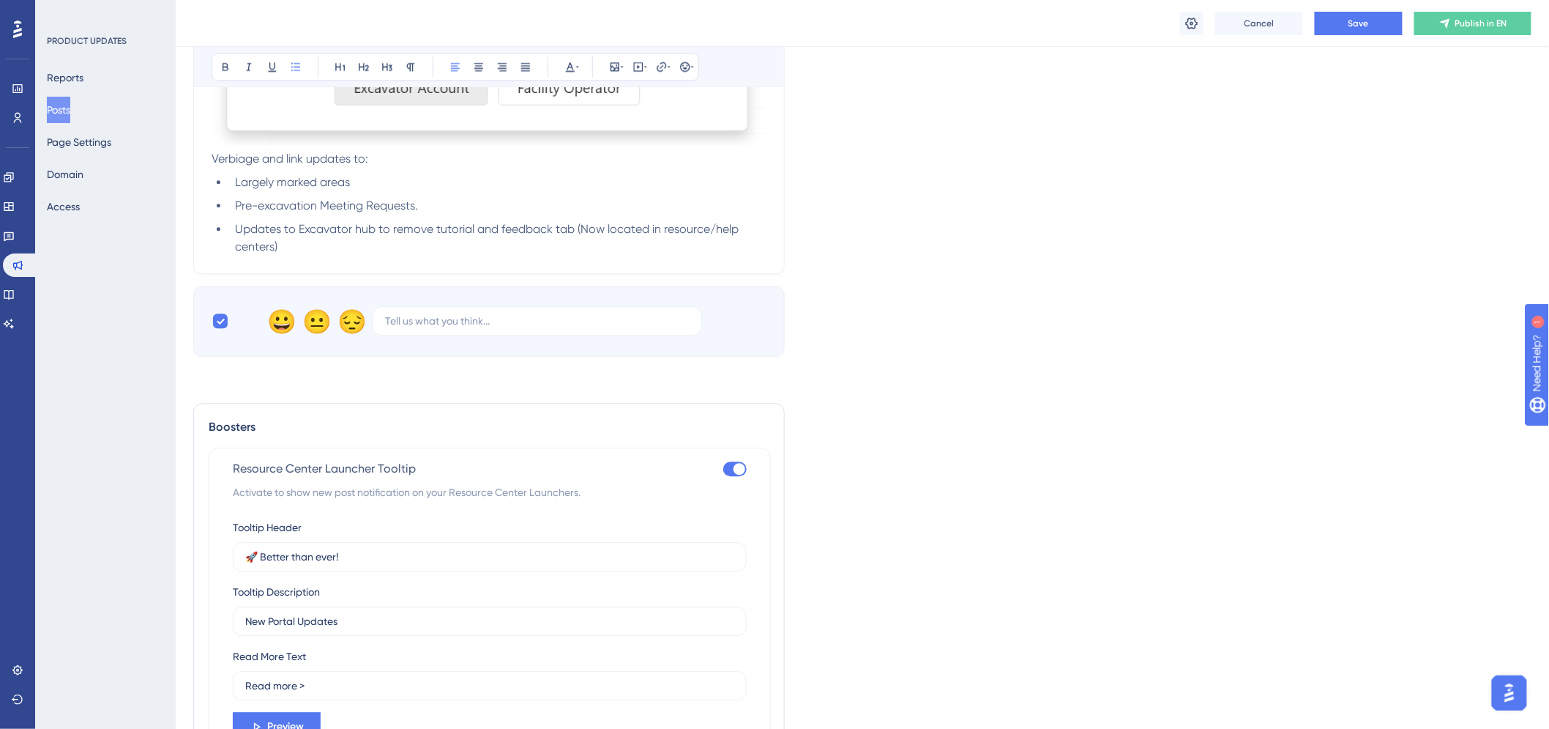
scroll to position [1511, 0]
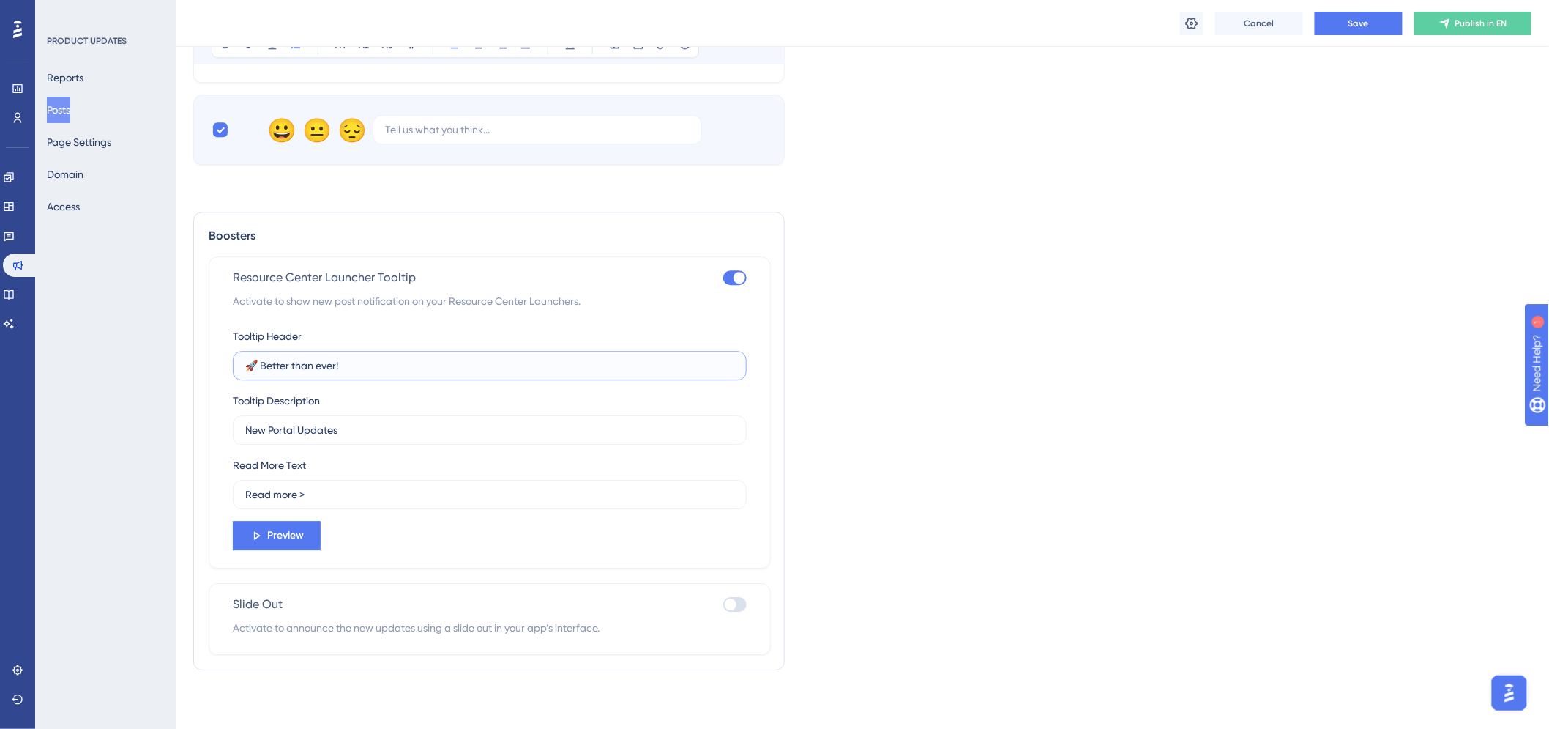
click at [353, 369] on input "🚀 Better than ever!" at bounding box center [489, 365] width 489 height 16
click at [734, 605] on div at bounding box center [731, 604] width 12 height 12
click at [723, 604] on input "checkbox" at bounding box center [723, 603] width 1 height 1
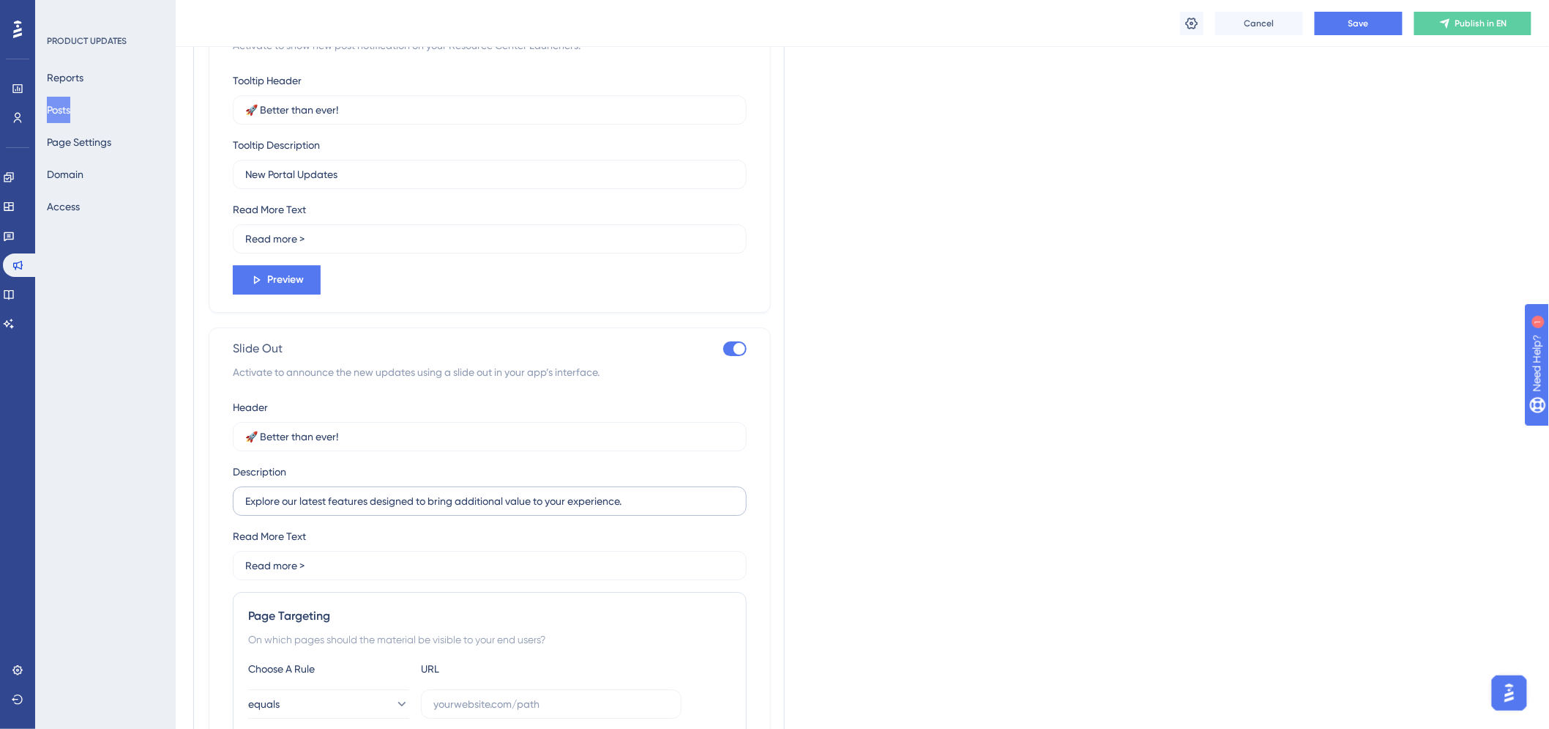
scroll to position [1673, 0]
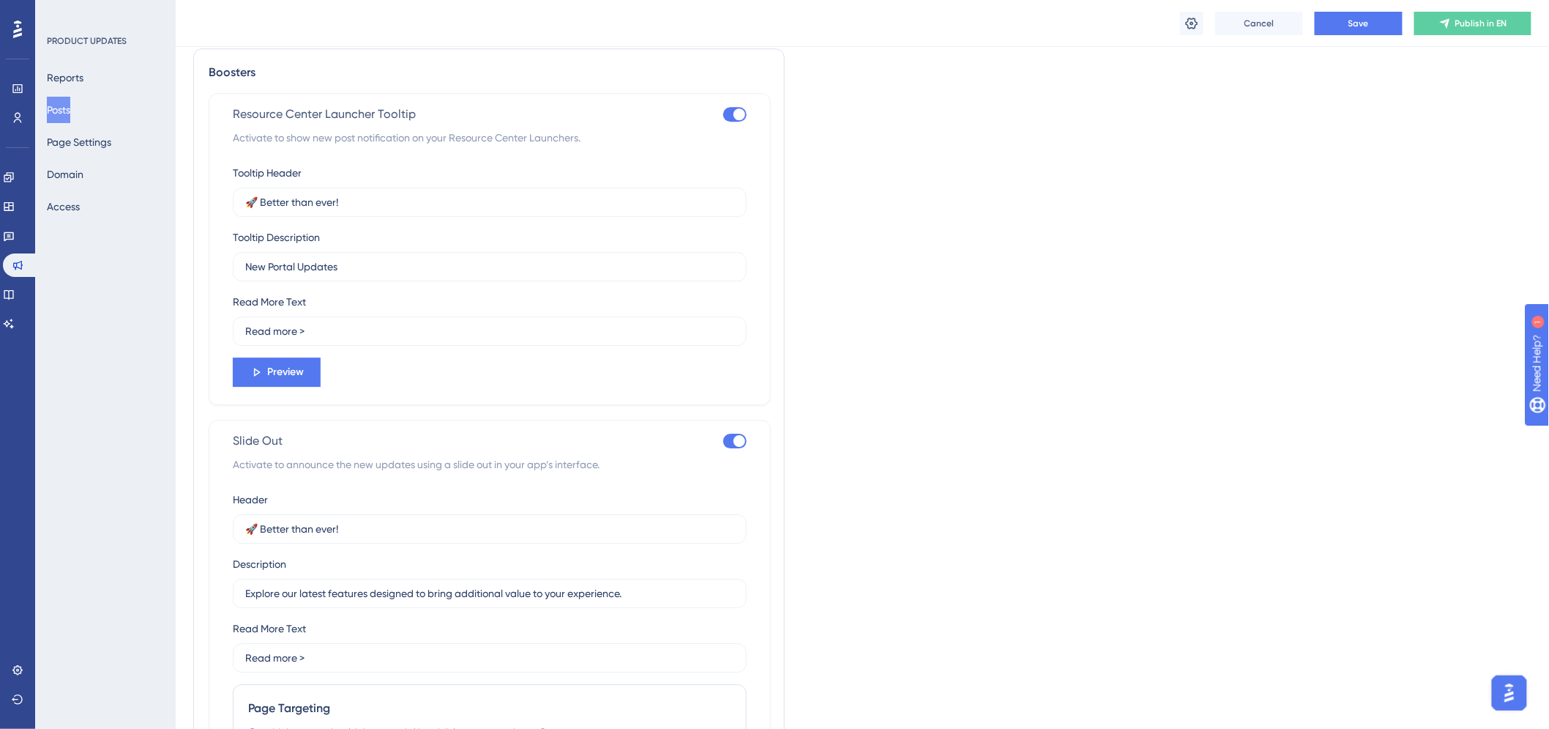
click at [729, 436] on div at bounding box center [734, 440] width 23 height 15
click at [723, 440] on input "checkbox" at bounding box center [723, 440] width 1 height 1
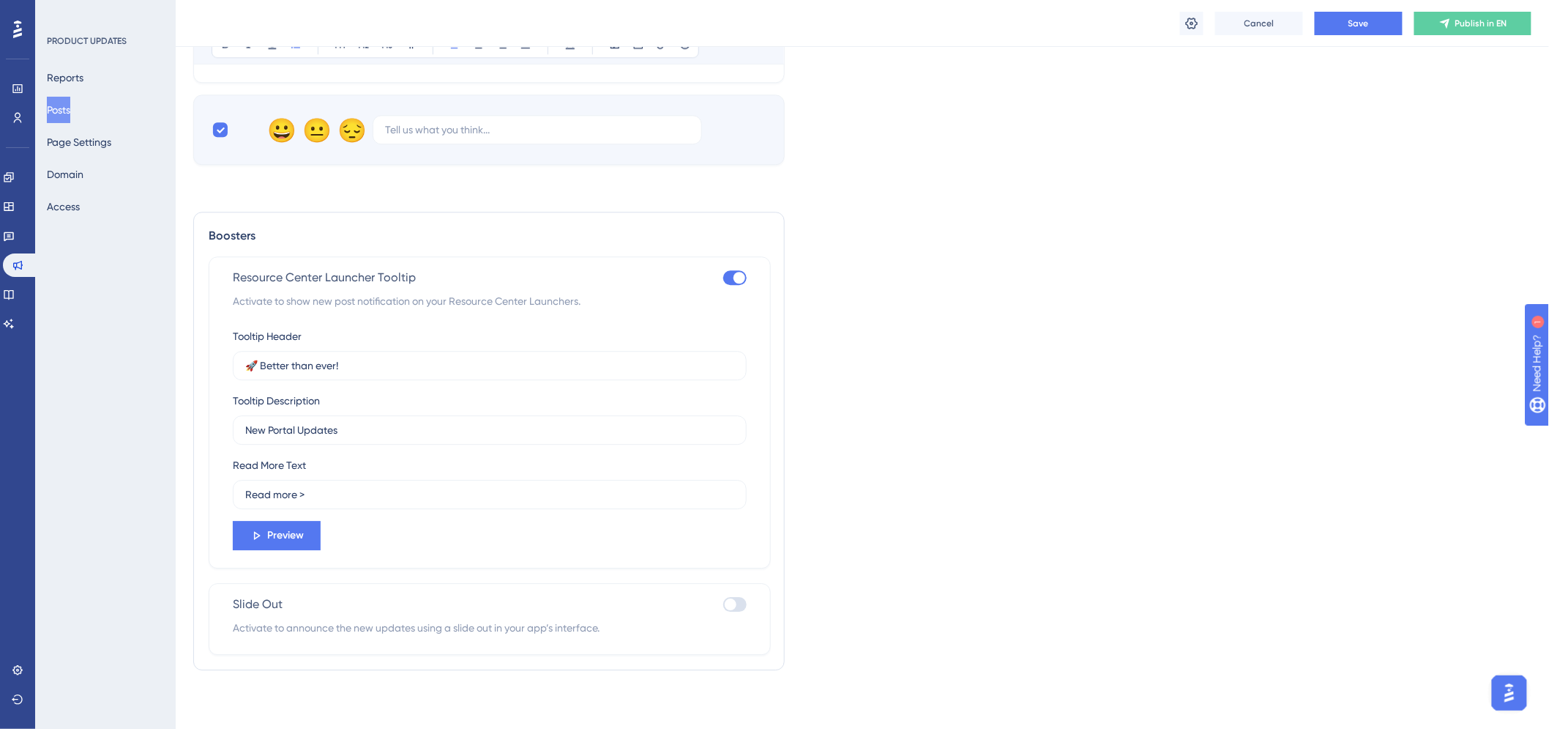
scroll to position [1511, 0]
click at [726, 601] on div at bounding box center [731, 604] width 12 height 12
click at [723, 603] on input "checkbox" at bounding box center [723, 603] width 1 height 1
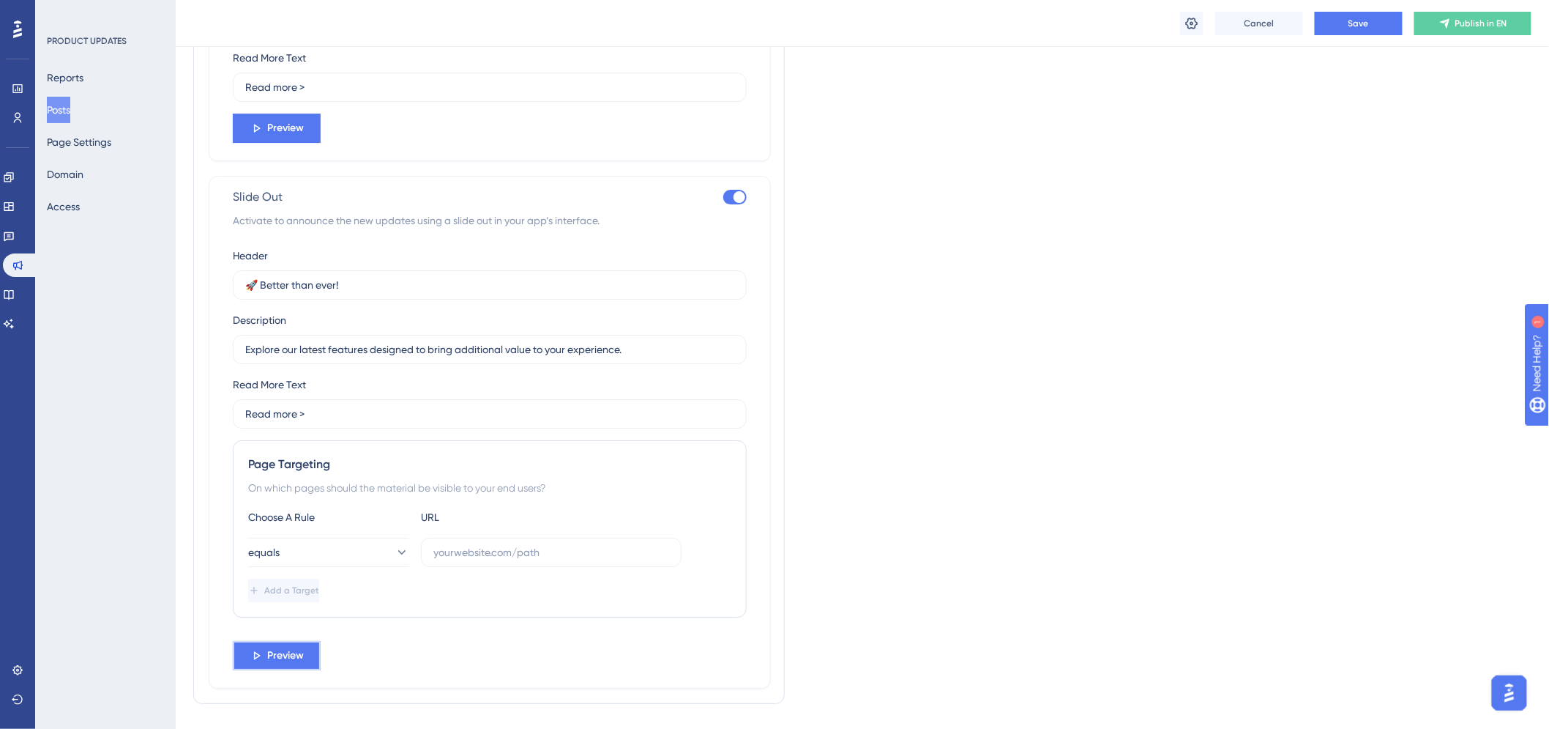
click at [297, 137] on span "Preview" at bounding box center [285, 128] width 37 height 18
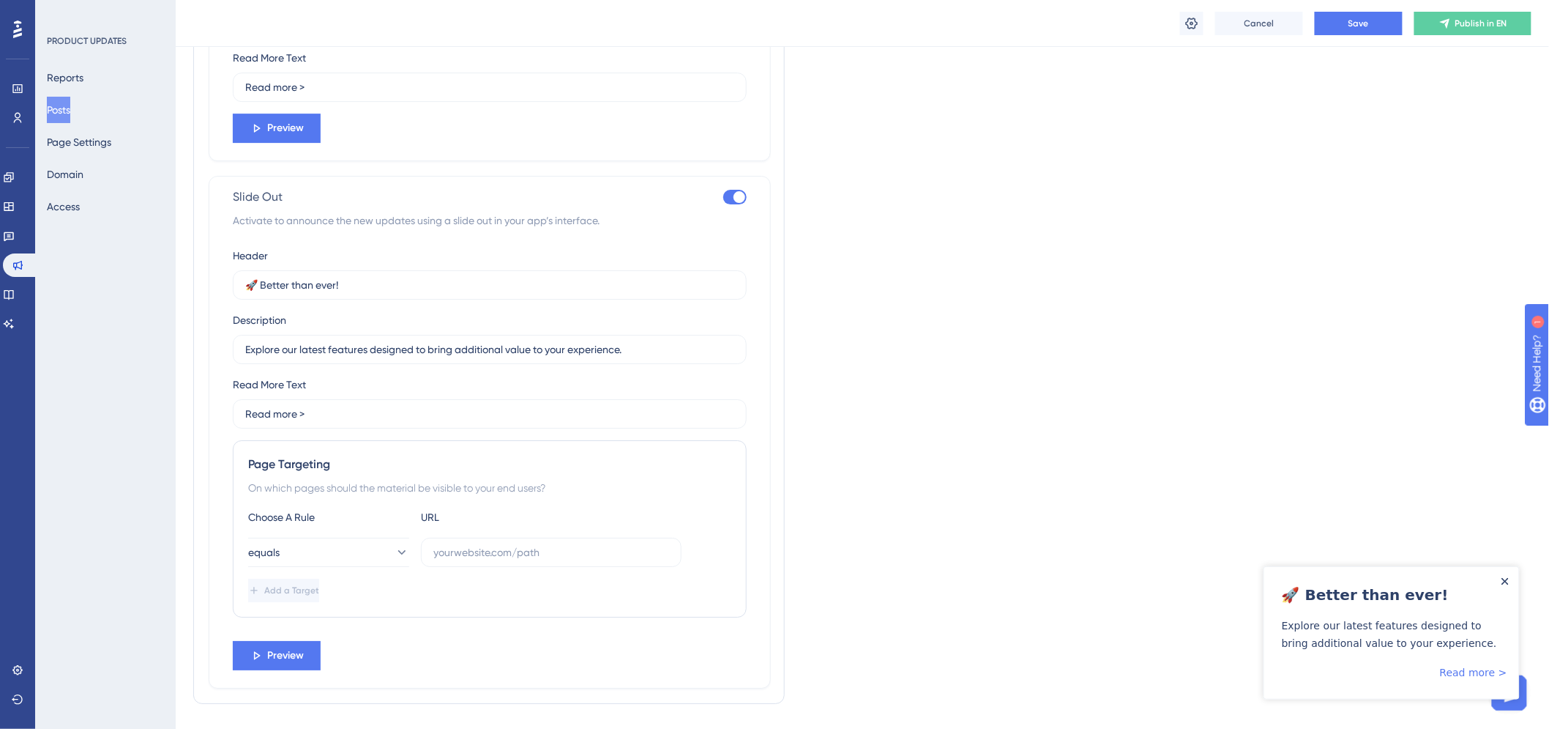
click at [1394, 582] on icon "Close Announcement" at bounding box center [1505, 580] width 7 height 7
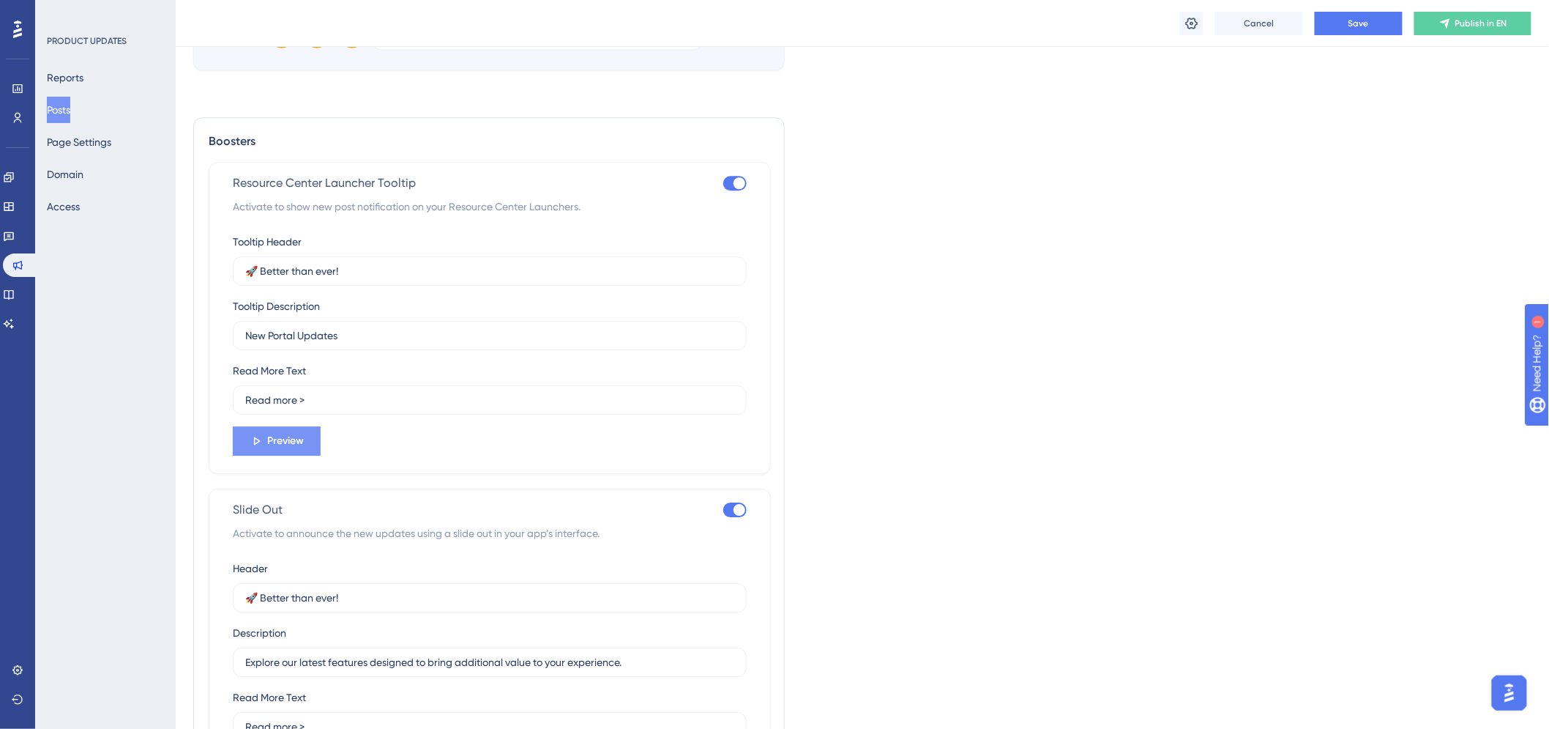
scroll to position [1511, 0]
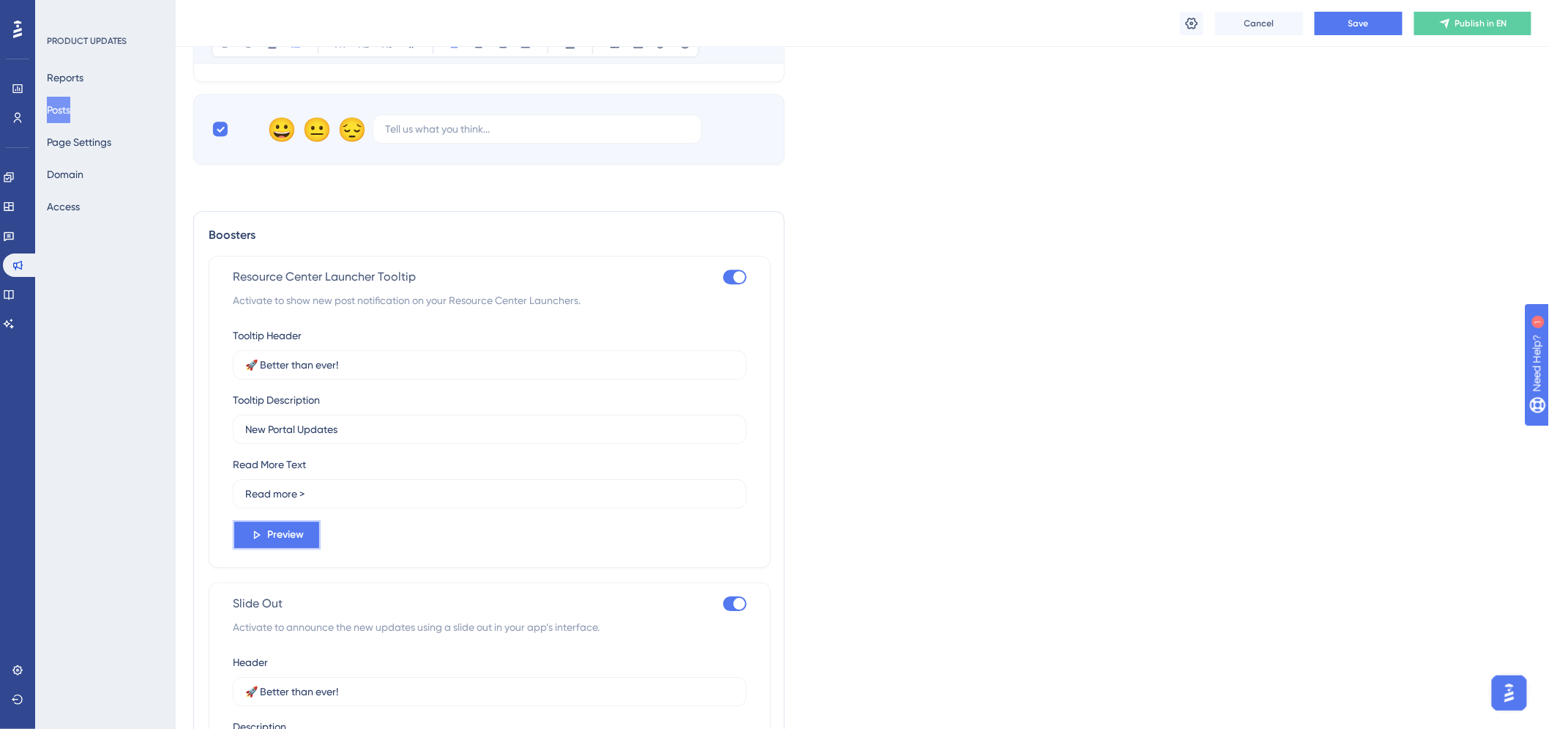
click at [275, 539] on span "Preview" at bounding box center [285, 535] width 37 height 18
click at [725, 601] on div at bounding box center [734, 603] width 23 height 15
click at [723, 603] on input "checkbox" at bounding box center [723, 603] width 1 height 1
checkbox input "false"
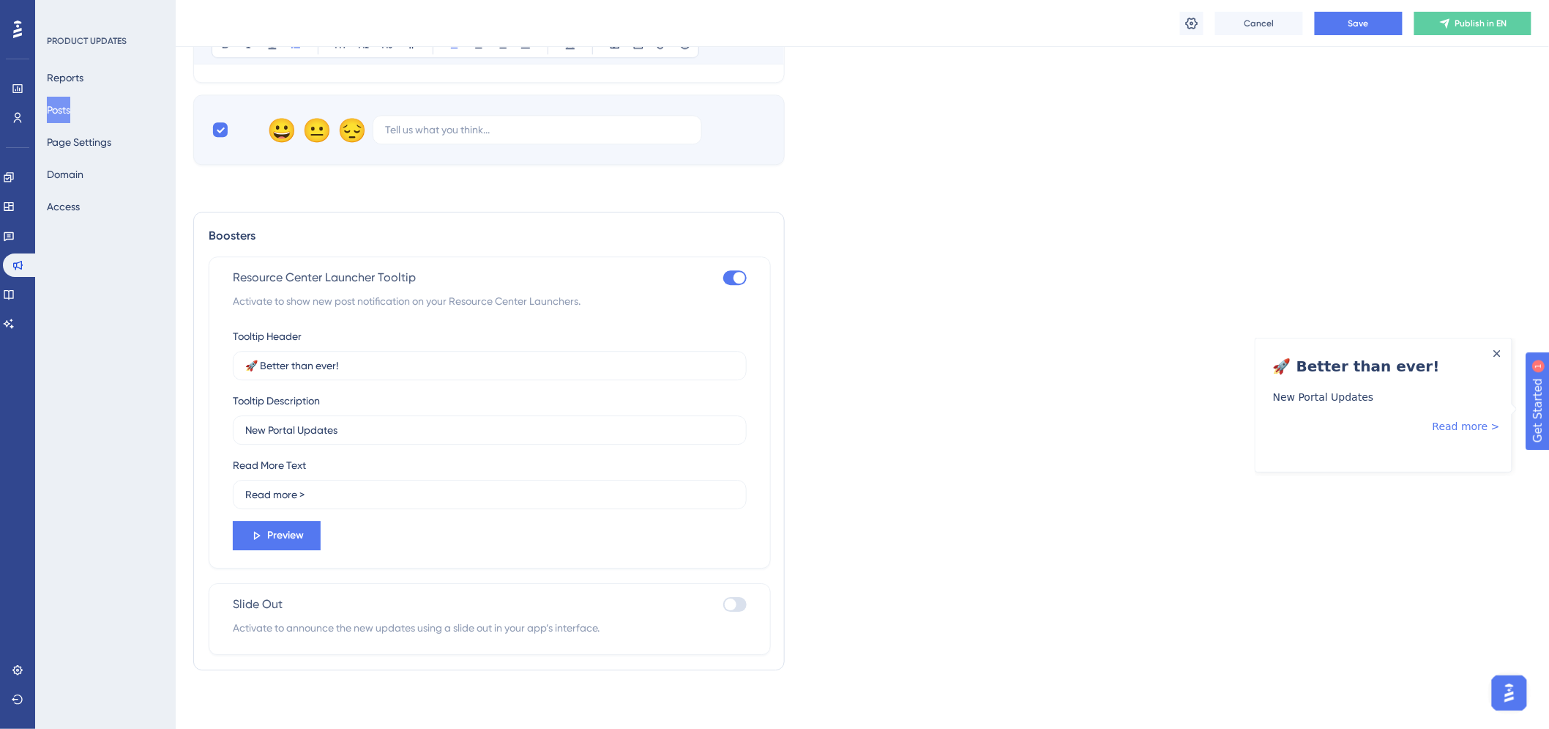
click at [1394, 358] on div "Close Announcement" at bounding box center [1496, 353] width 7 height 14
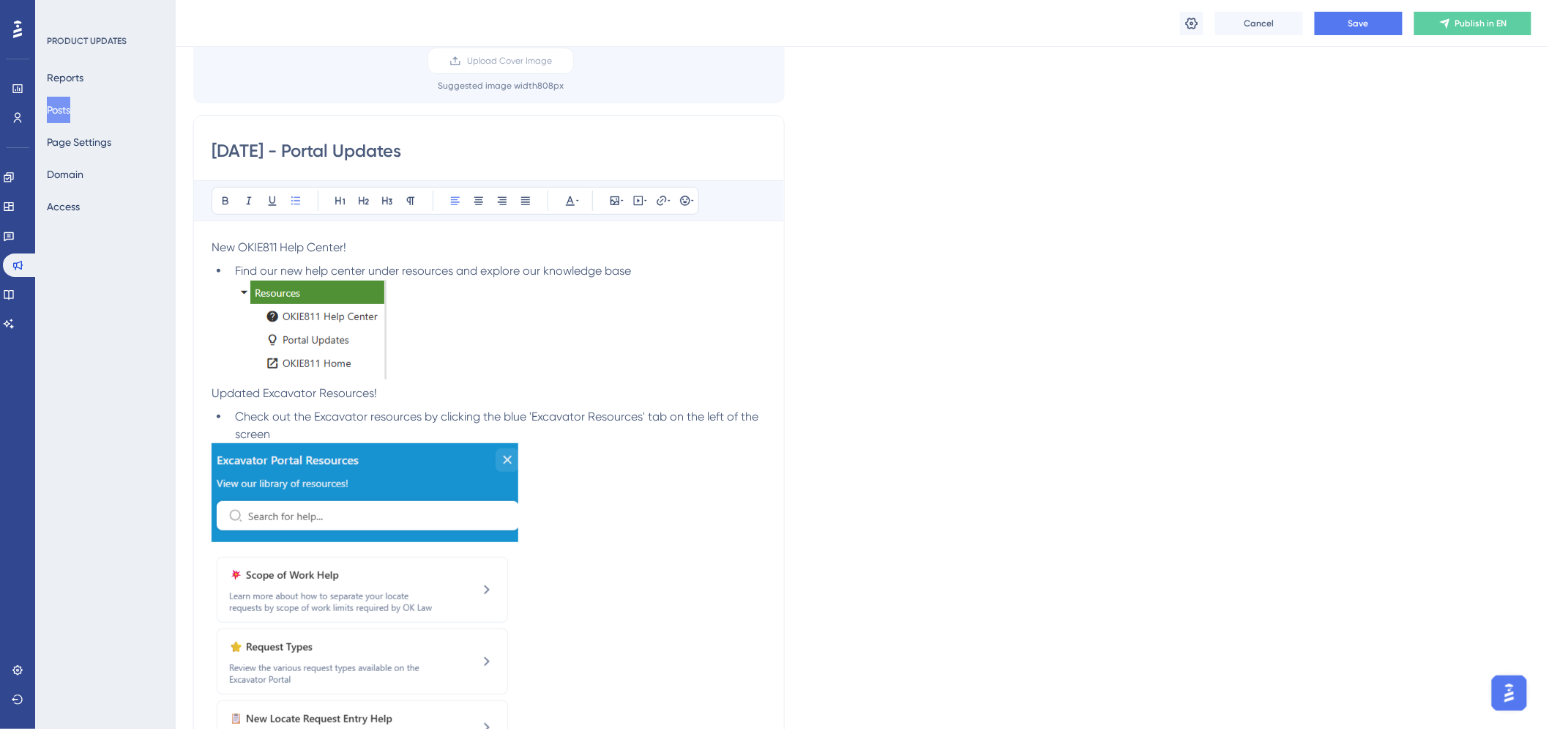
scroll to position [127, 0]
drag, startPoint x: 259, startPoint y: 391, endPoint x: 195, endPoint y: 391, distance: 64.4
click at [612, 416] on span "Check out the Excavator resources by clicking the blue 'Excavator Resources' ta…" at bounding box center [498, 425] width 526 height 31
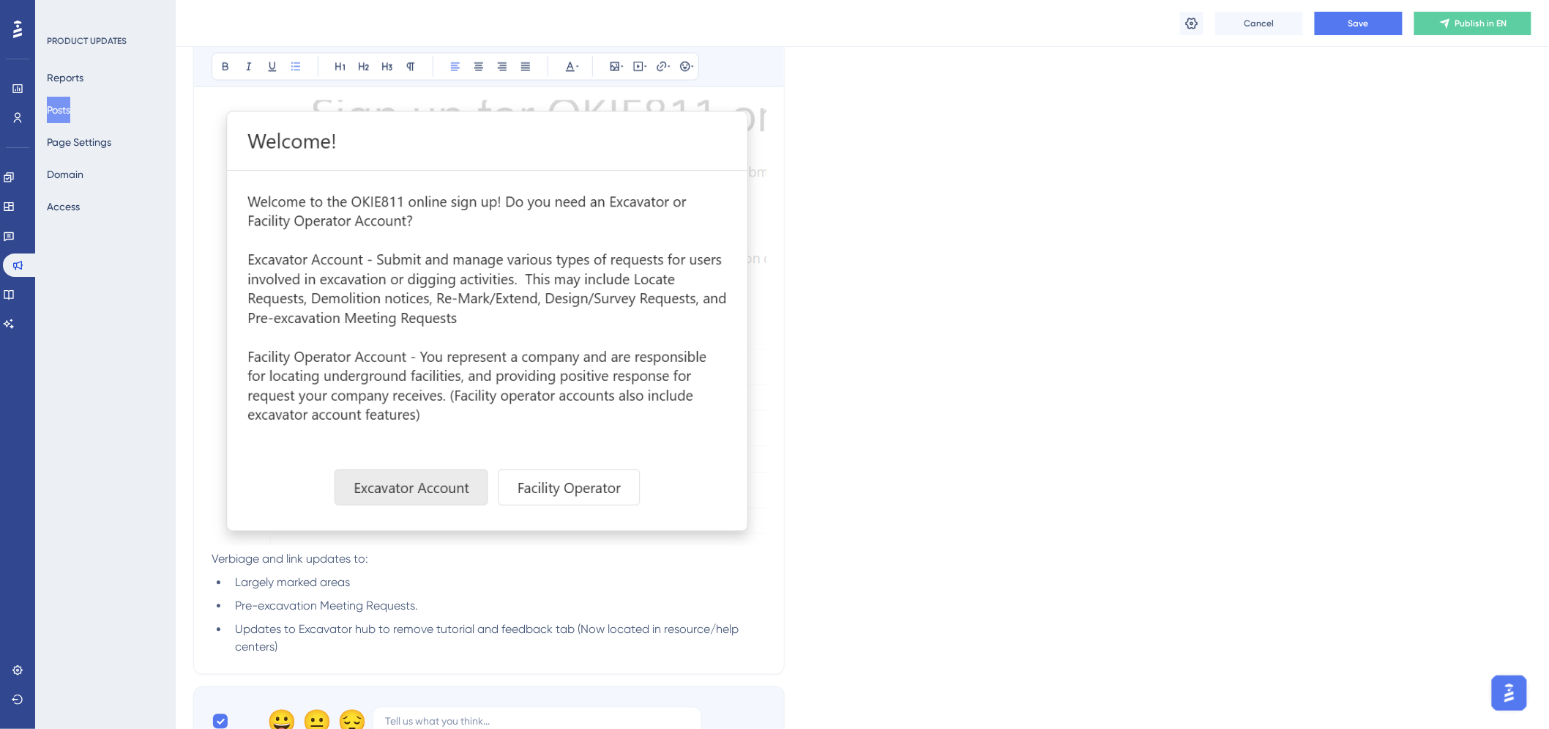
scroll to position [941, 0]
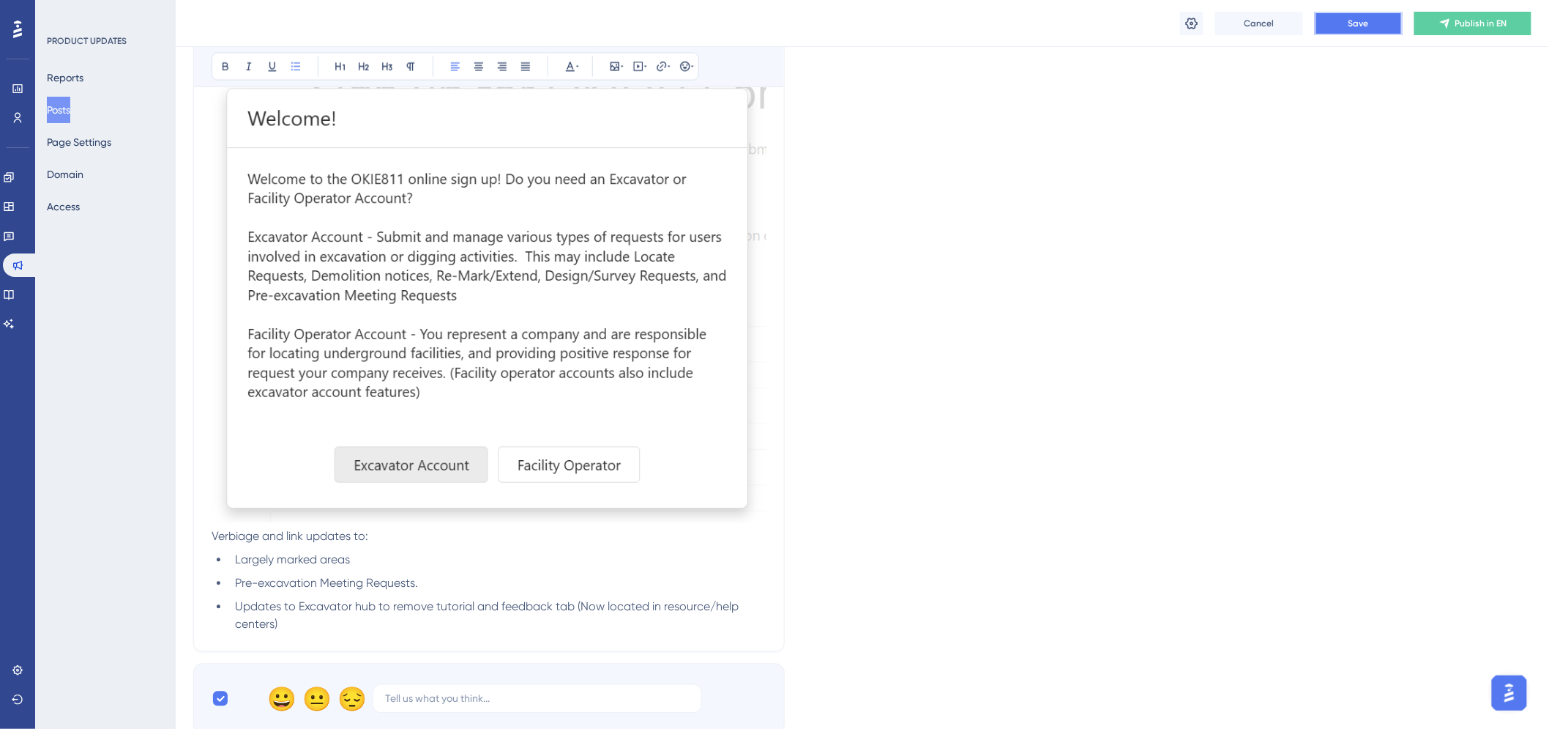
click at [1367, 20] on span "Save" at bounding box center [1359, 24] width 21 height 12
click at [1394, 21] on span "Publish in EN" at bounding box center [1482, 24] width 52 height 12
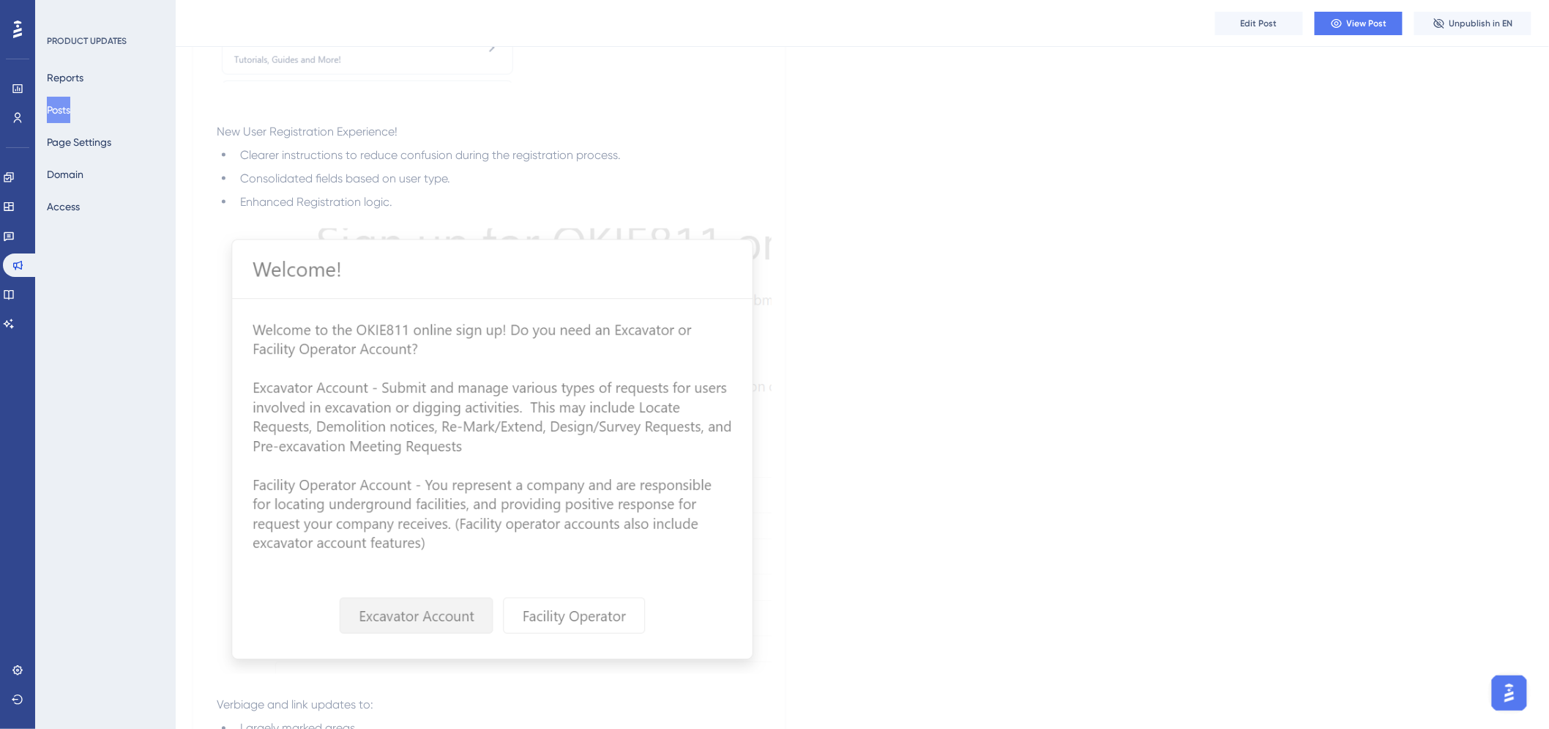
scroll to position [616, 0]
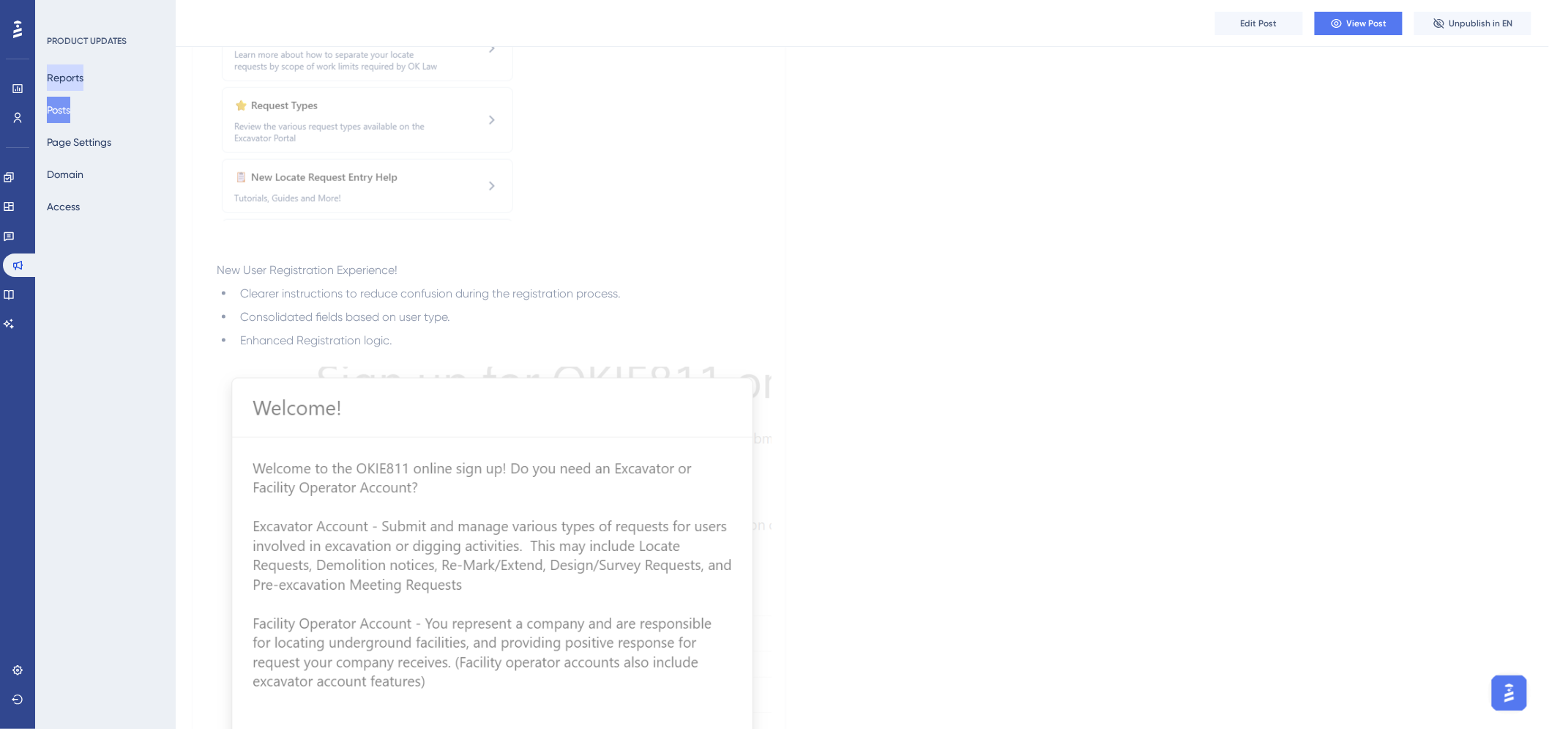
click at [83, 77] on button "Reports" at bounding box center [65, 77] width 37 height 26
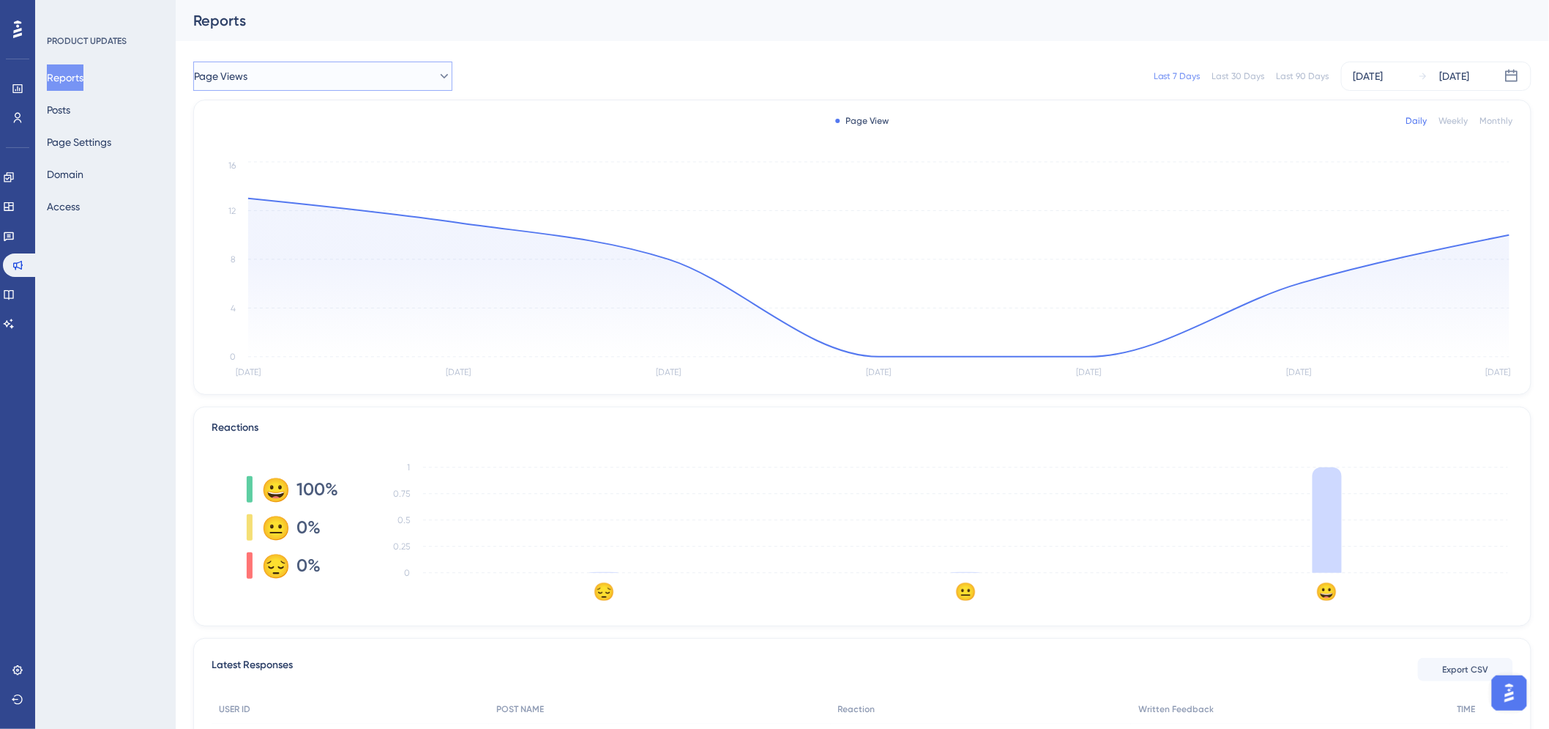
click at [305, 70] on button "Page Views" at bounding box center [322, 76] width 259 height 29
click at [542, 59] on div "Page Views Page Views Page Views Portal Updates - [DATE] Portal Updates - [DATE…" at bounding box center [862, 76] width 1339 height 47
click at [70, 113] on button "Posts" at bounding box center [58, 110] width 23 height 26
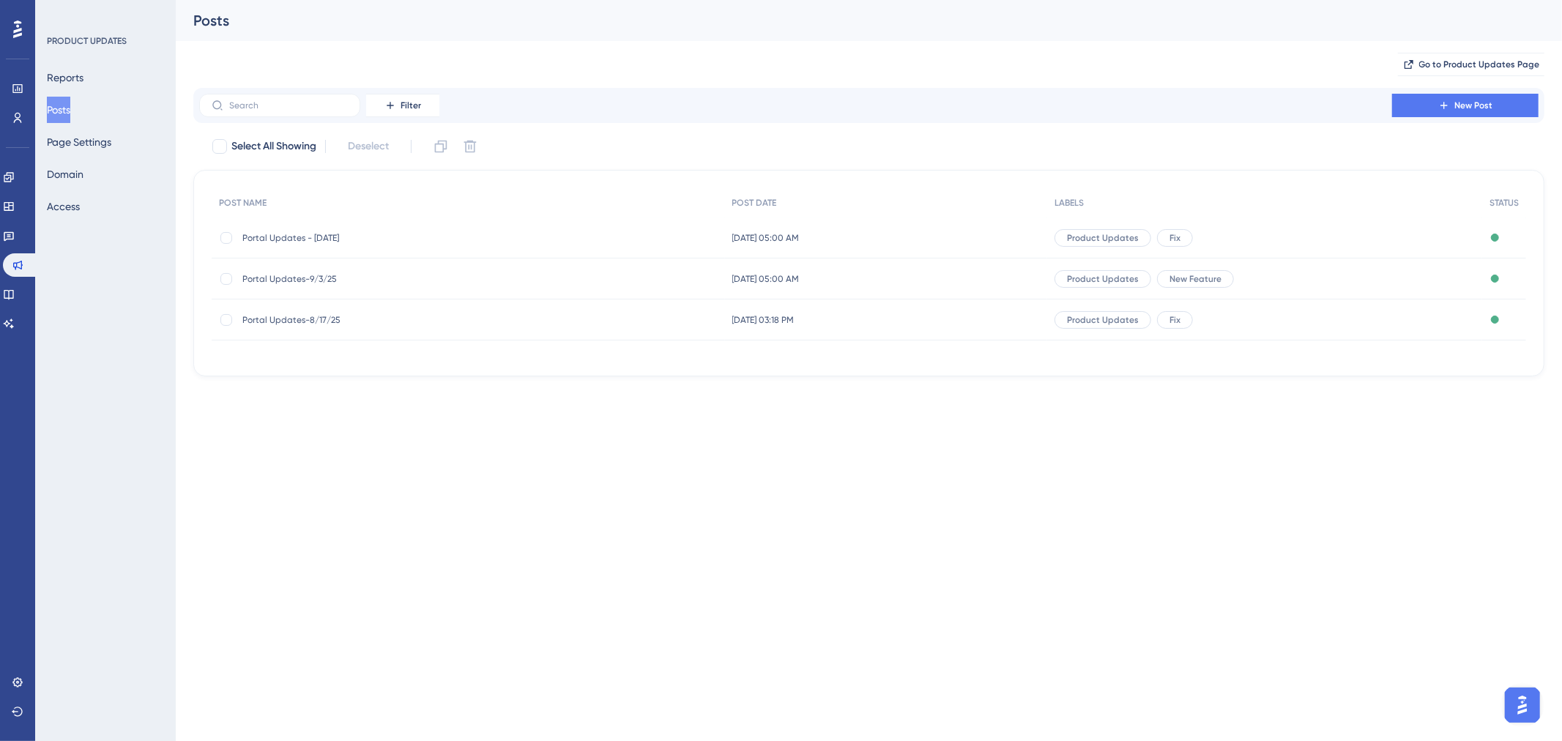
click at [11, 34] on div at bounding box center [17, 29] width 23 height 23
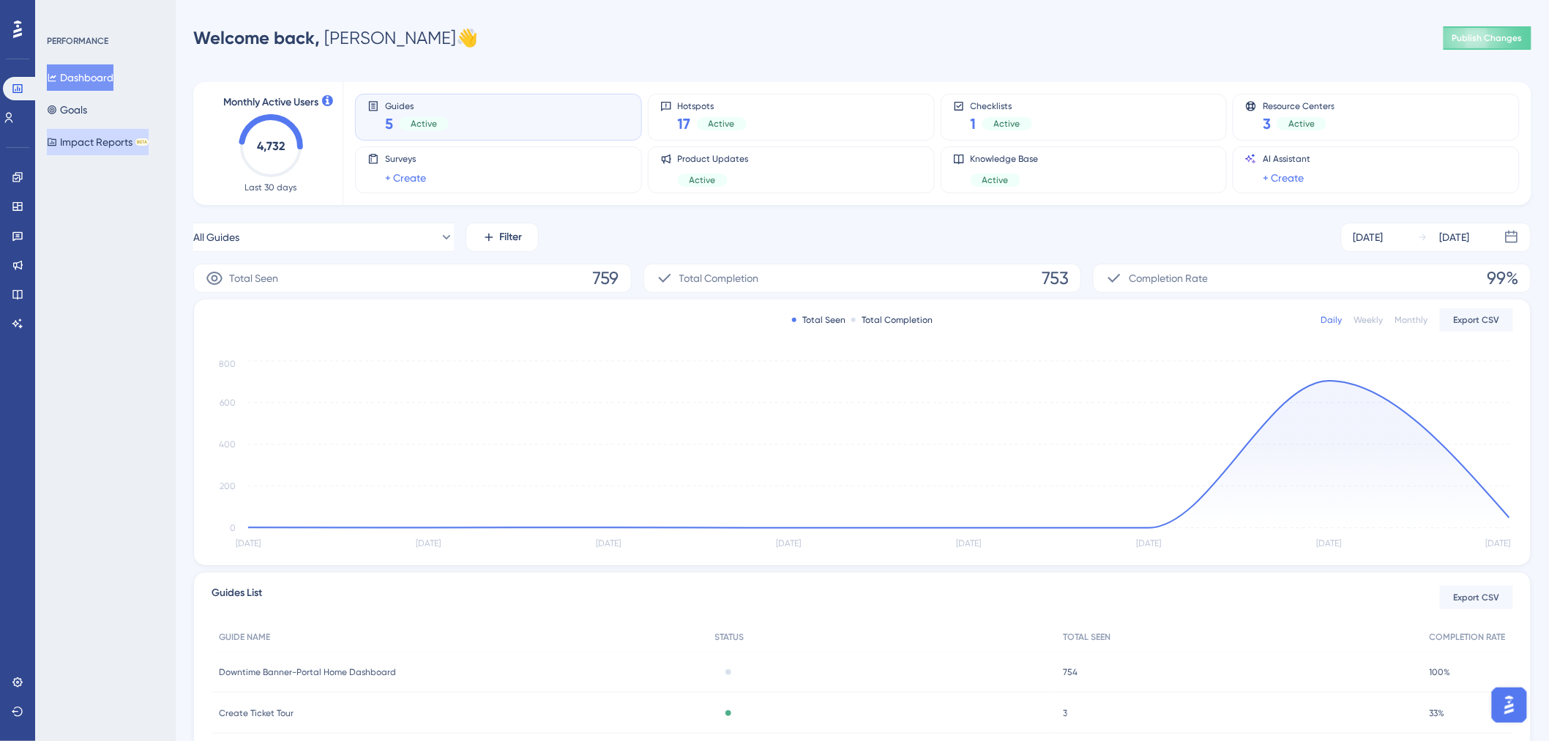
click at [115, 148] on button "Impact Reports BETA" at bounding box center [98, 142] width 102 height 26
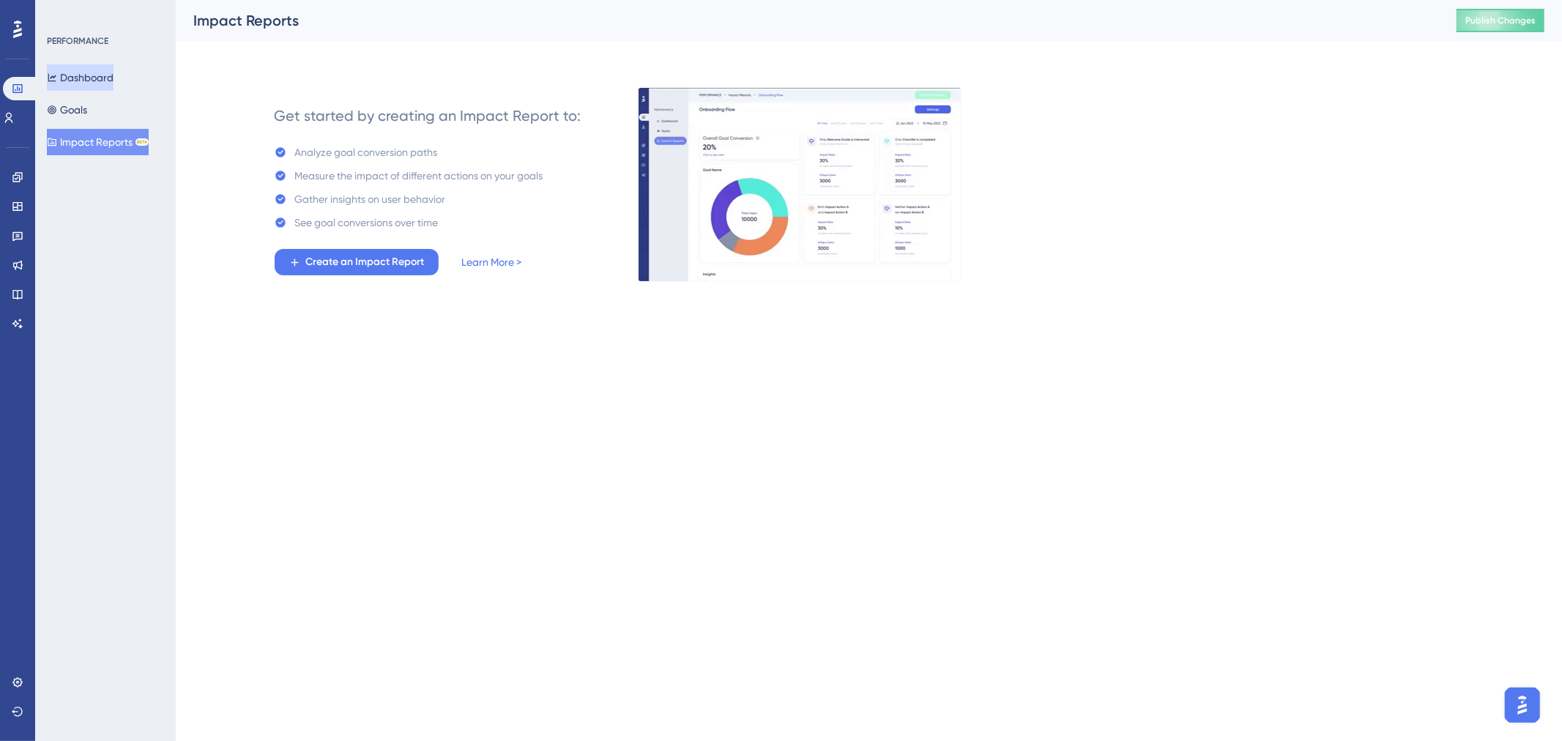
click at [83, 81] on button "Dashboard" at bounding box center [80, 77] width 67 height 26
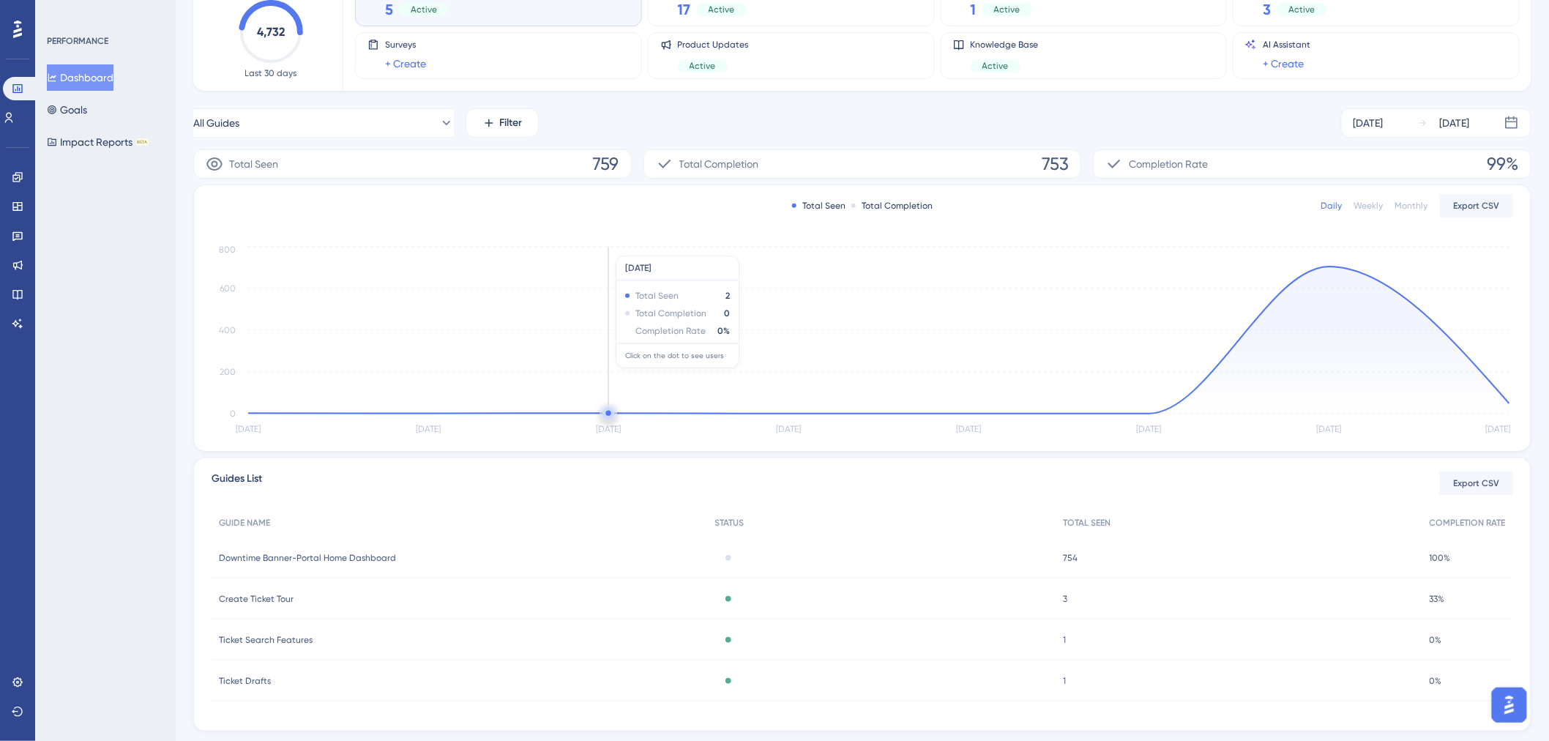
scroll to position [151, 0]
